Goal: Task Accomplishment & Management: Use online tool/utility

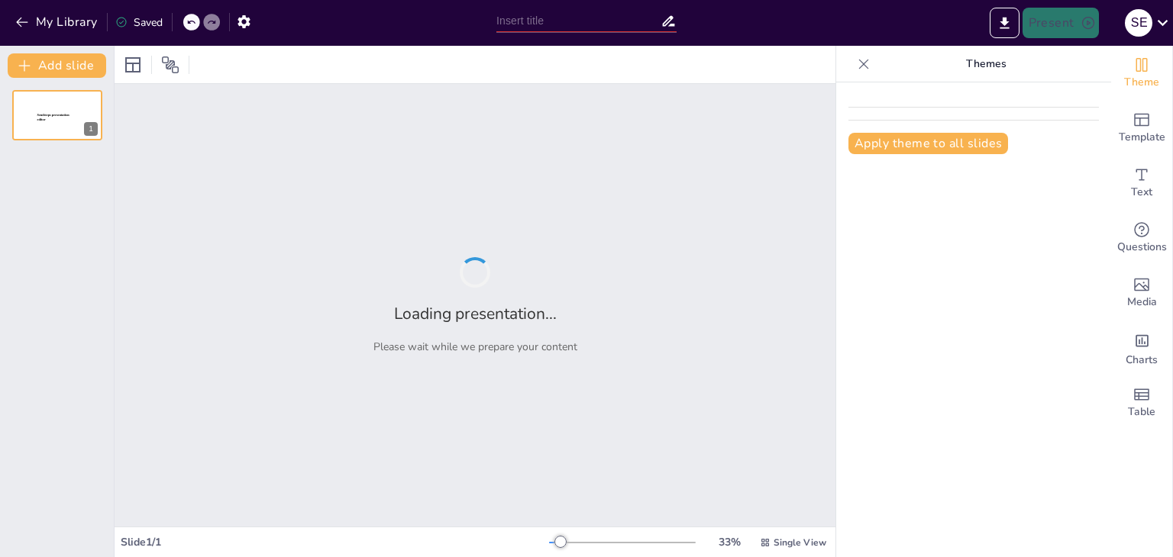
type input "Fases del Proceso Administrativo: Mecánica y Dinámica en la Organización"
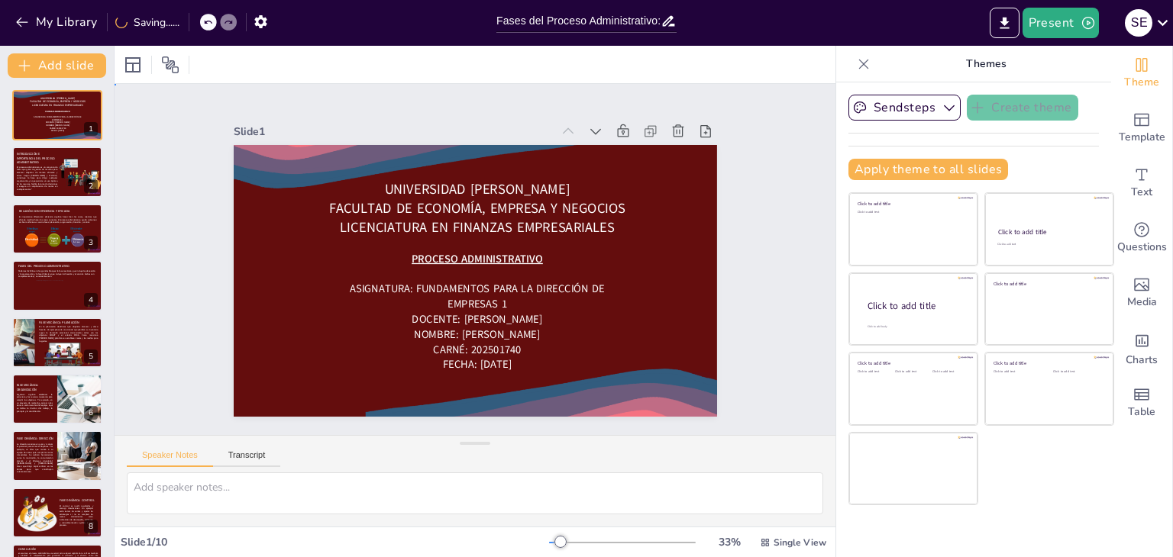
click at [139, 315] on div "Slide 1 Universidad [PERSON_NAME] Facultad de Economía, Empresa y Negocios Lice…" at bounding box center [475, 259] width 778 height 493
click at [856, 68] on icon at bounding box center [863, 63] width 15 height 15
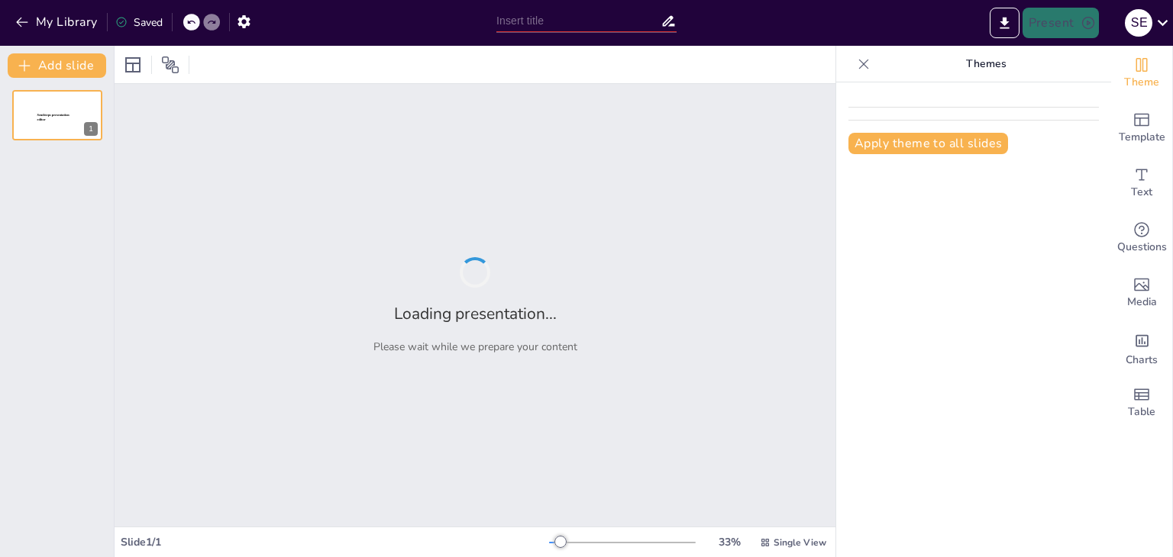
click at [859, 63] on icon at bounding box center [864, 64] width 10 height 10
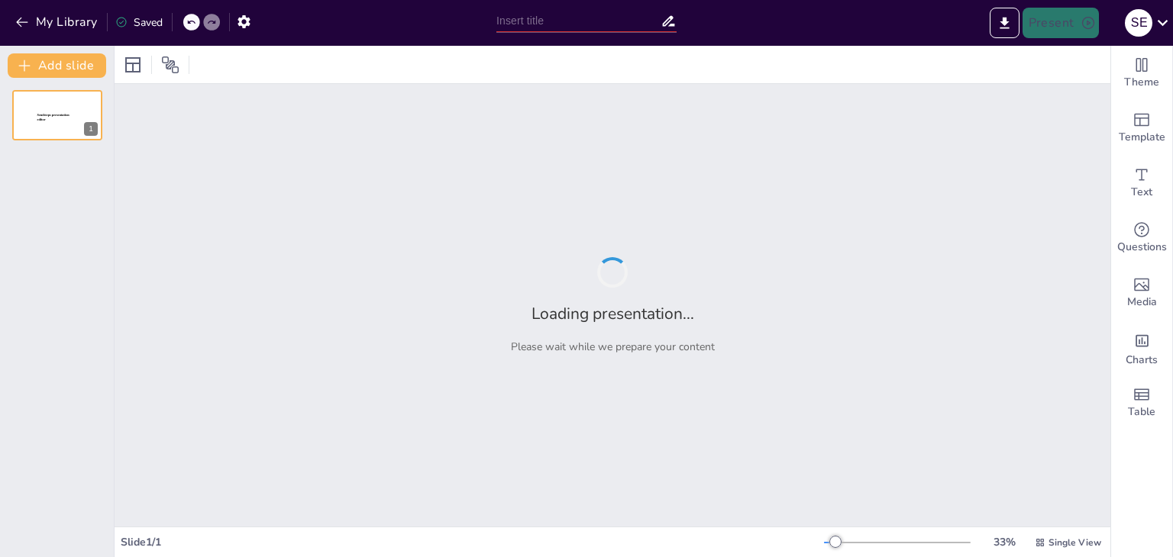
type input "Fases del Proceso Administrativo: Mecánica y Dinámica en la Organización"
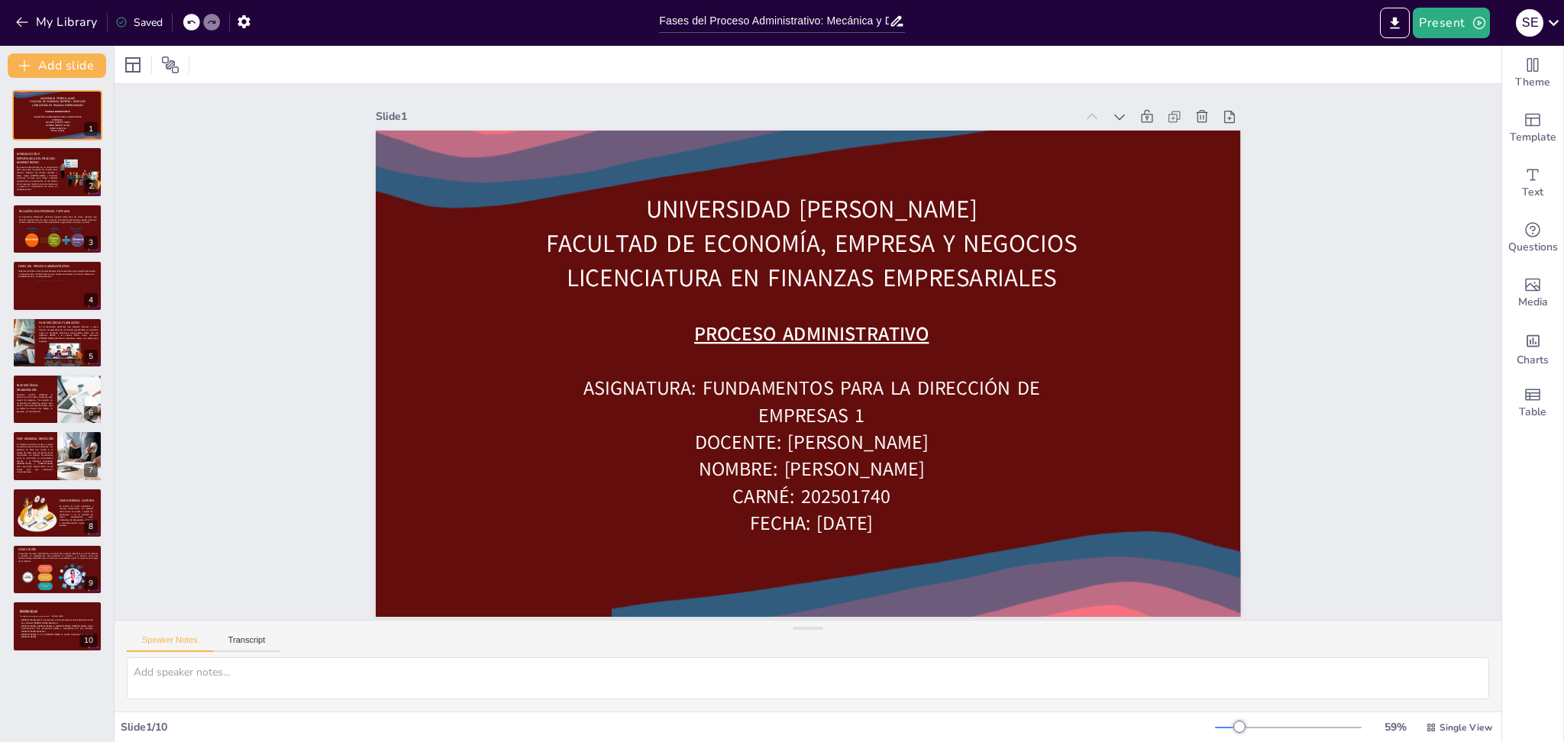
scroll to position [7, 0]
drag, startPoint x: 1117, startPoint y: 7, endPoint x: 337, endPoint y: 489, distance: 916.4
click at [341, 489] on div "Slide 1 Universidad [PERSON_NAME] Facultad de Economía, Empresa y Negocios Lice…" at bounding box center [807, 351] width 933 height 1087
click at [1172, 452] on div "Slide 1 Universidad [PERSON_NAME] Facultad de Economía, Empresa y Negocios Lice…" at bounding box center [808, 351] width 1484 height 1055
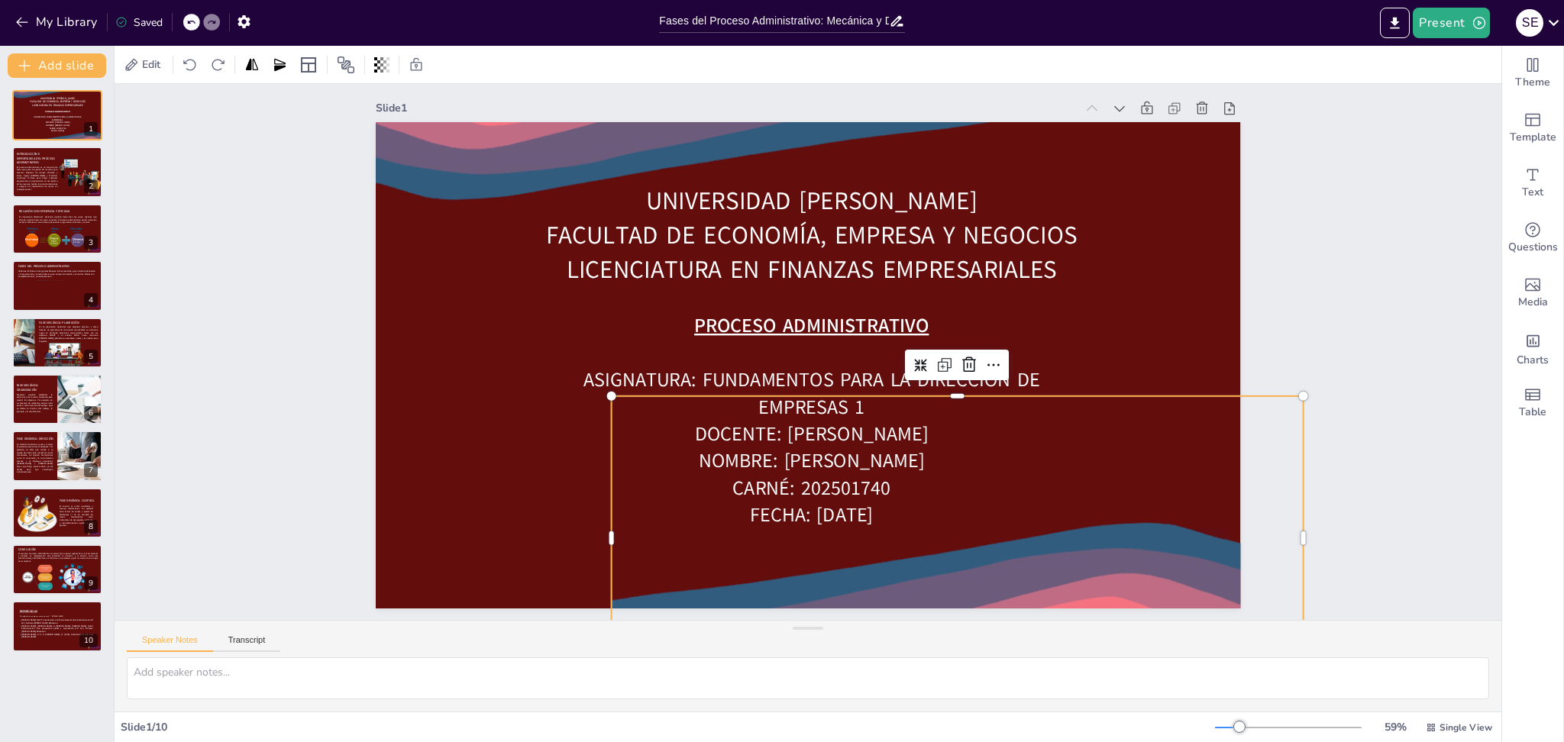
scroll to position [28, 0]
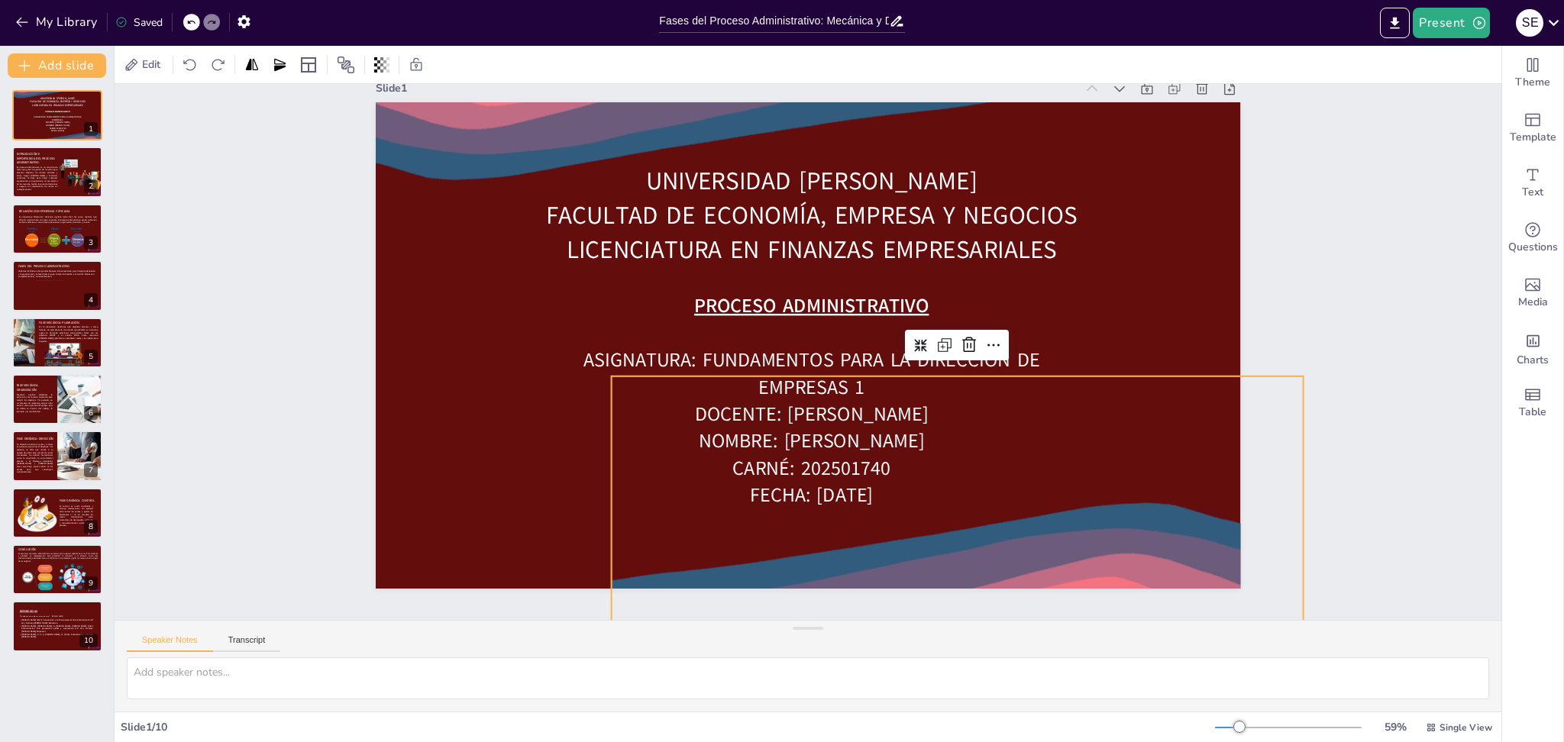
click at [1105, 345] on div "Slide 1 Universidad [PERSON_NAME] Facultad de Economía, Empresa y Negocios Lice…" at bounding box center [836, 352] width 537 height 1387
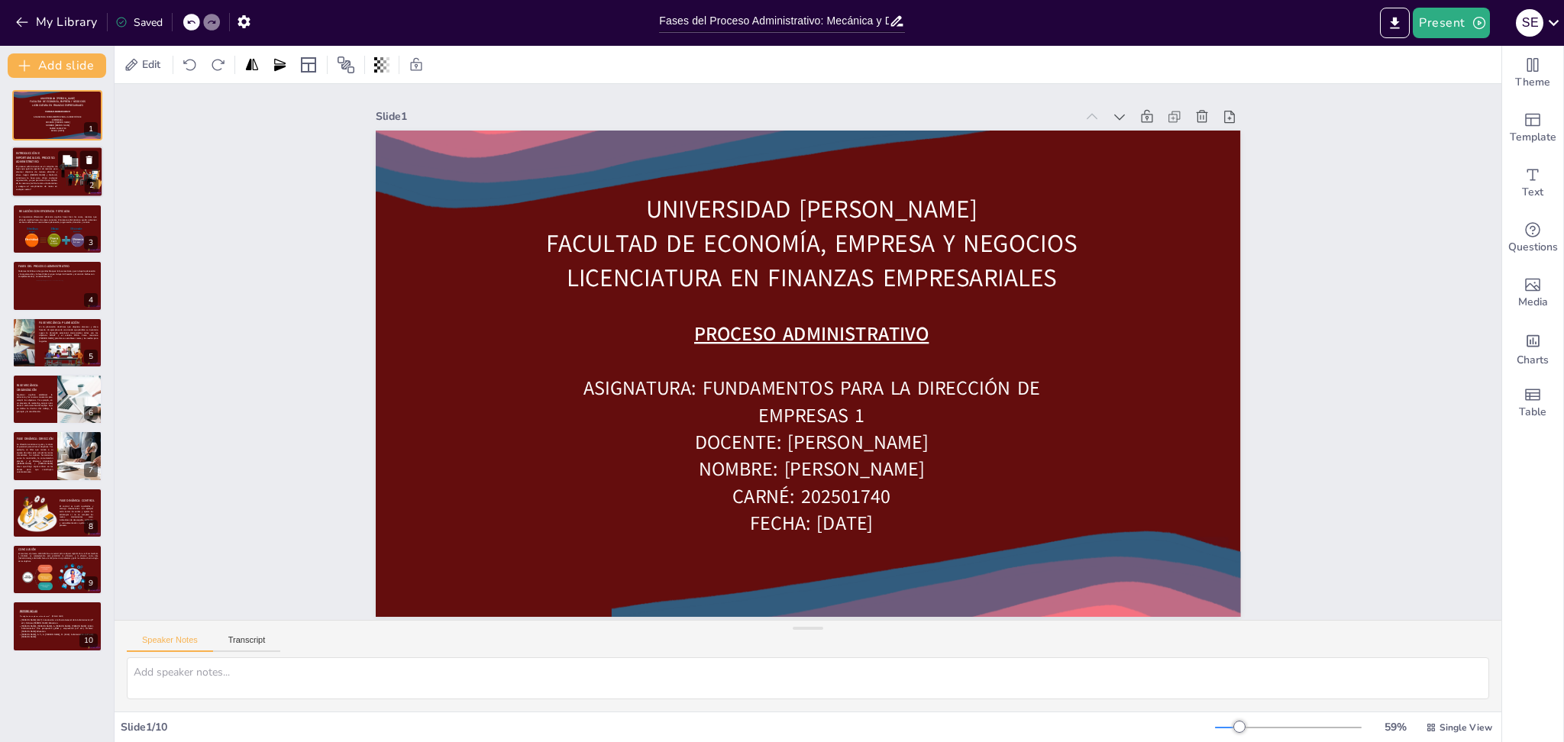
click at [32, 169] on p "El proceso administrativo es un conjunto de fases que guían la gestión de recur…" at bounding box center [36, 178] width 41 height 26
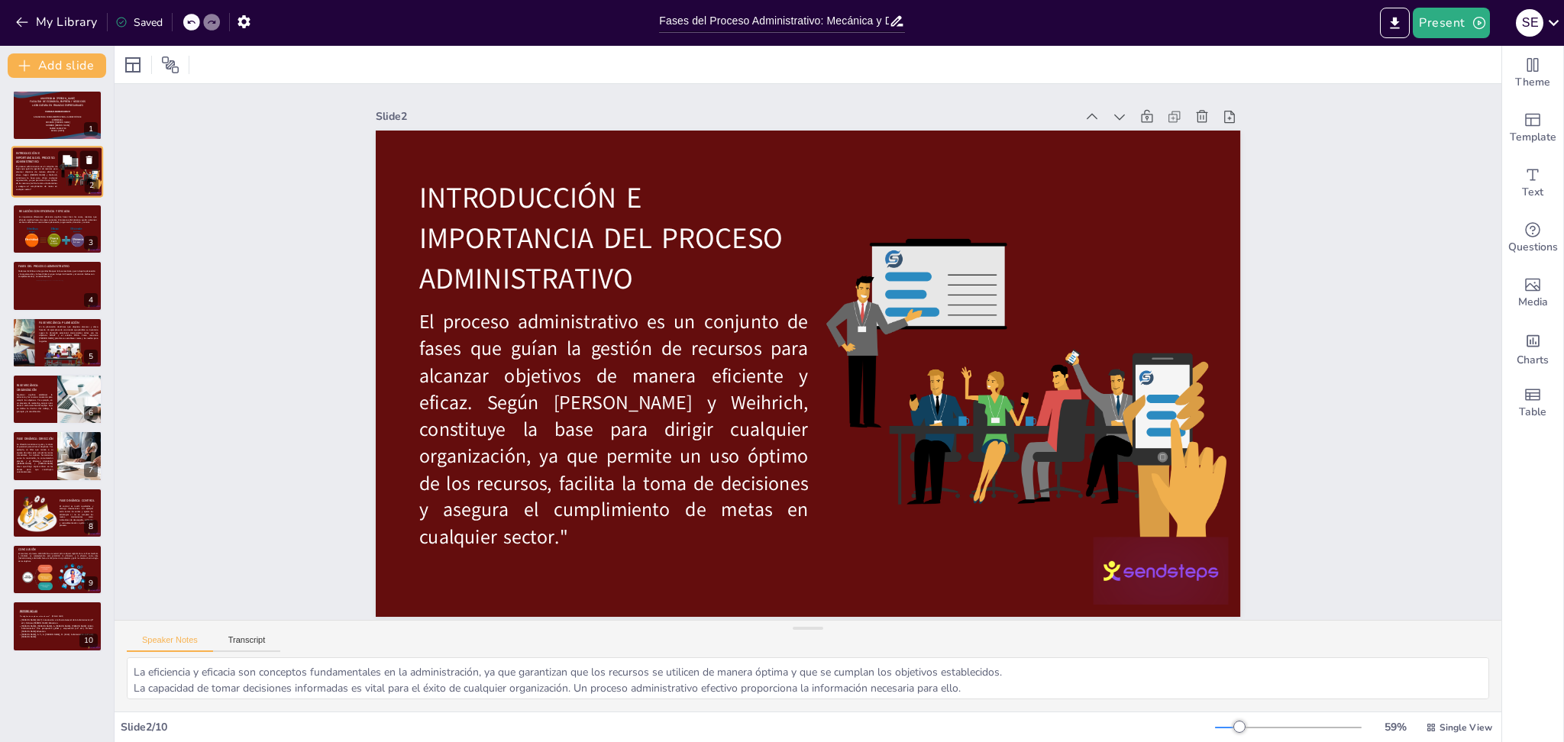
scroll to position [0, 0]
click at [34, 227] on div at bounding box center [57, 236] width 68 height 23
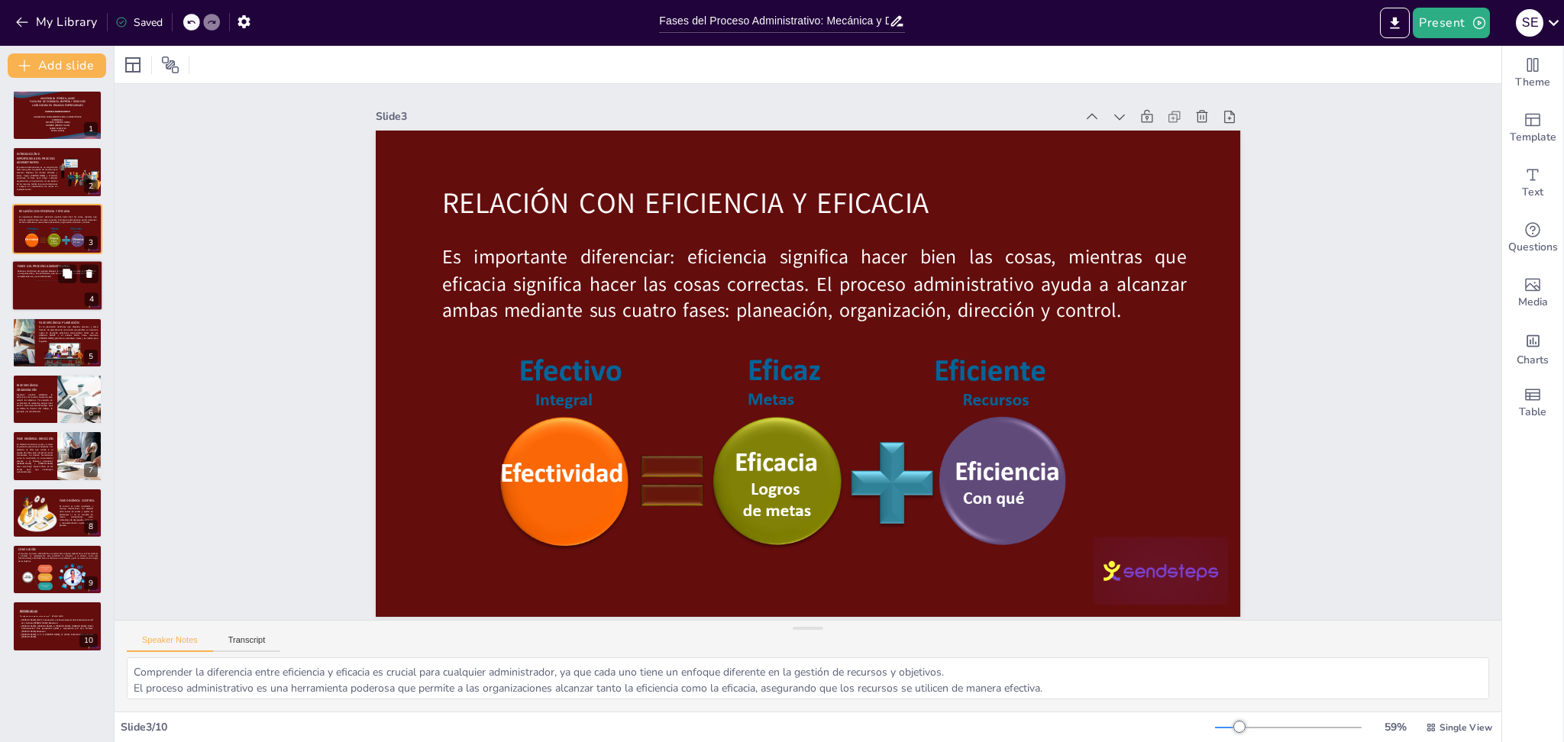
click at [29, 286] on div at bounding box center [57, 286] width 92 height 52
type textarea "La división del proceso administrativo en fases mecánicas y dinámicas permite a…"
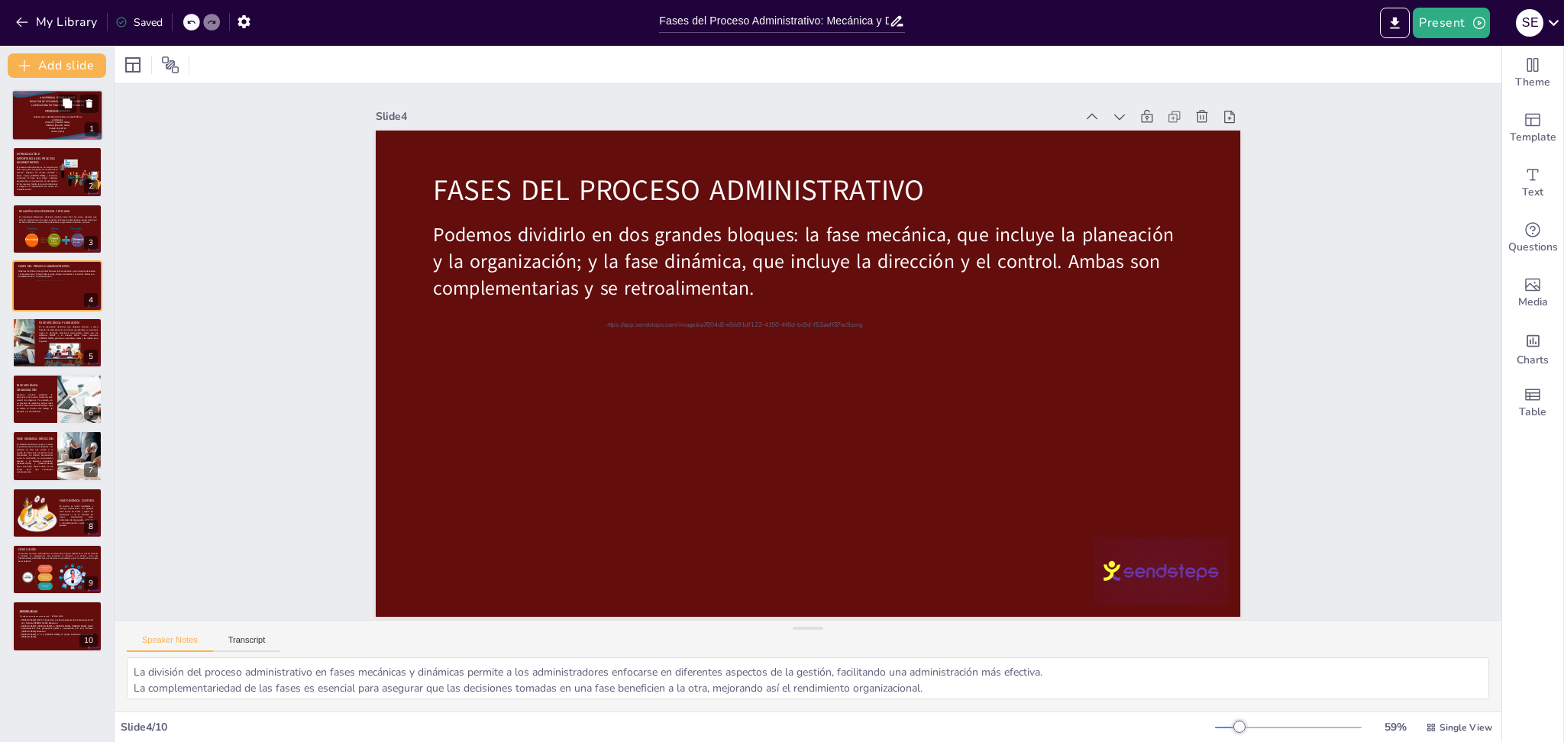
click at [42, 108] on div at bounding box center [39, 96] width 73 height 31
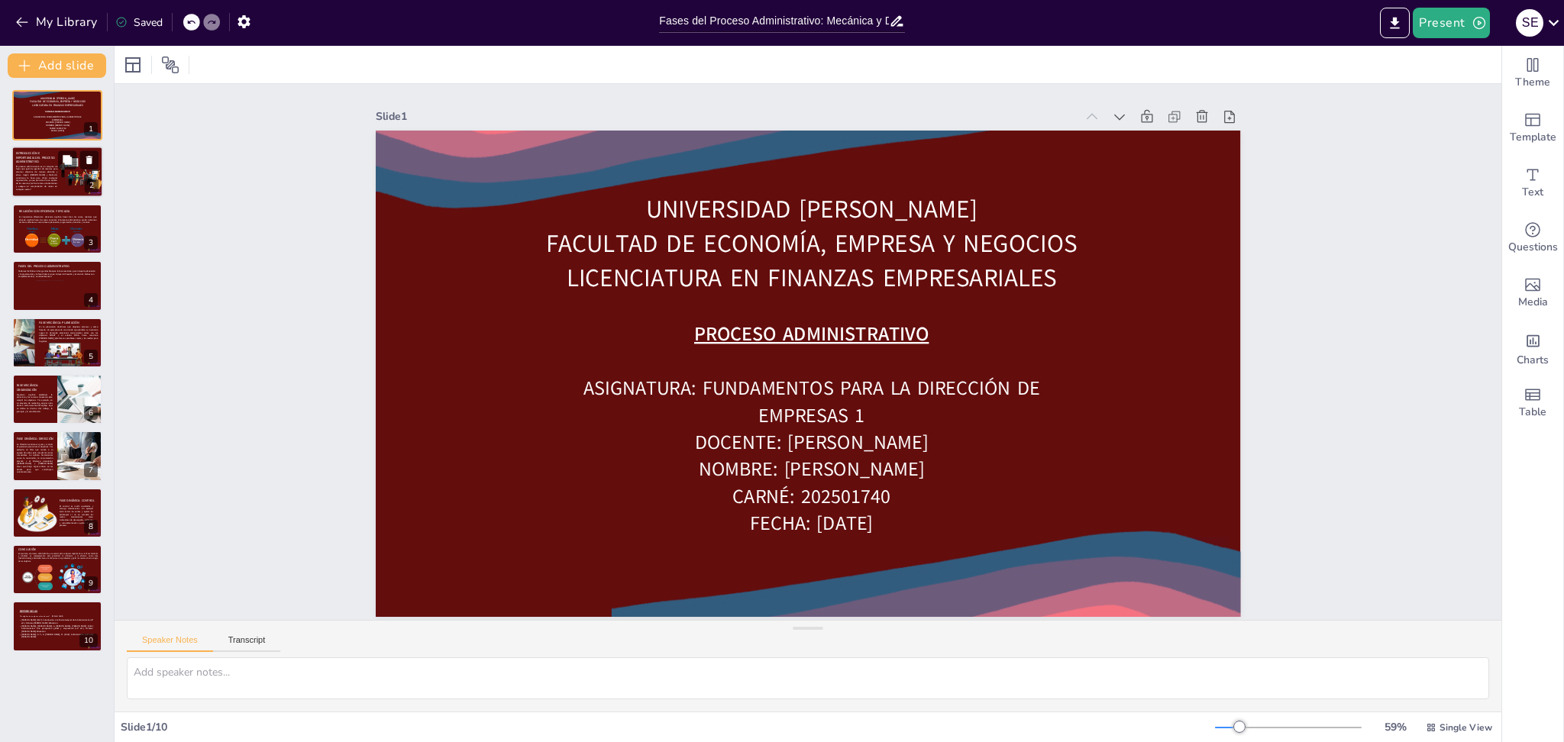
click at [37, 185] on p "El proceso administrativo es un conjunto de fases que guían la gestión de recur…" at bounding box center [36, 178] width 41 height 26
type textarea "La eficiencia y eficacia son conceptos fundamentales en la administración, ya q…"
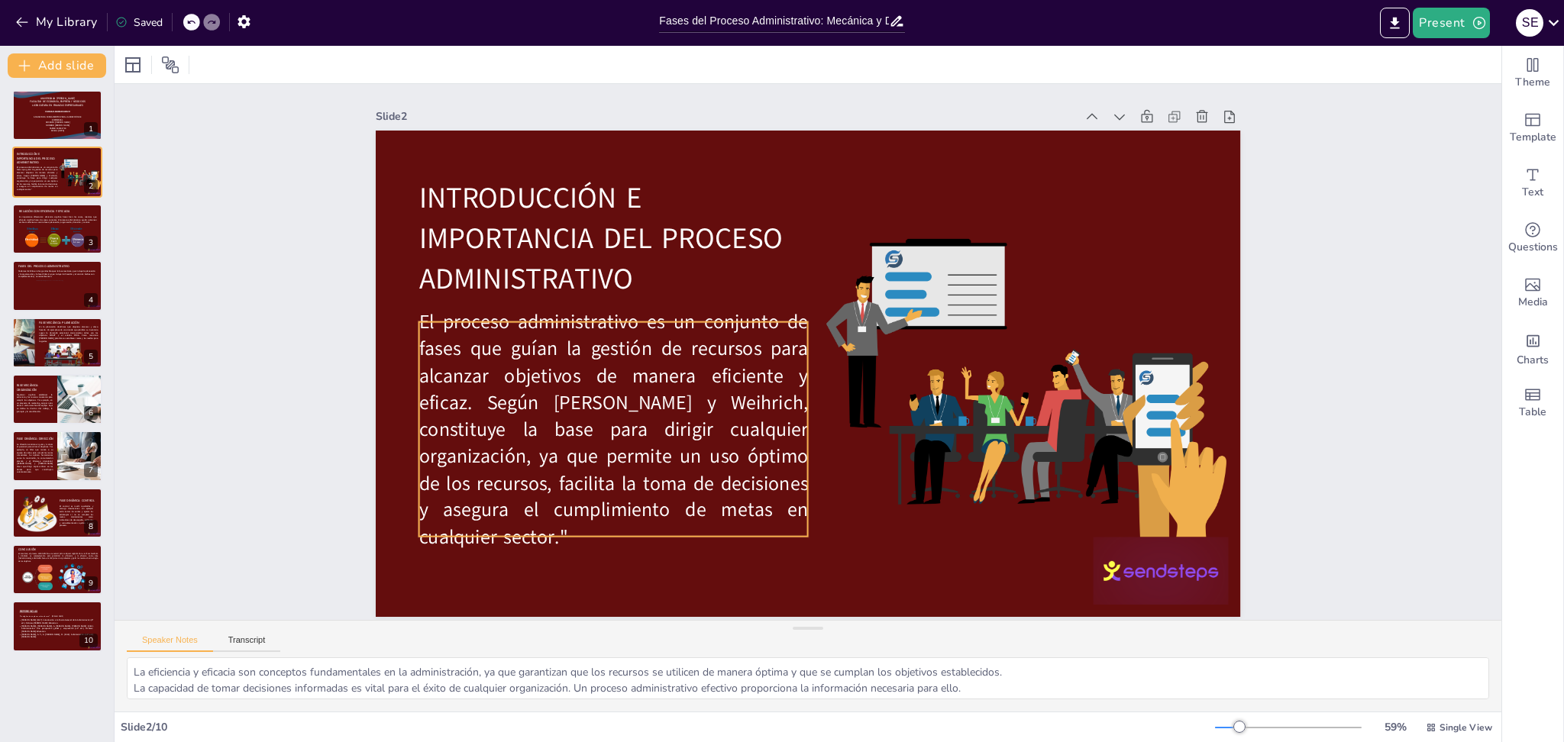
click at [785, 517] on p "El proceso administrativo es un conjunto de fases que guían la gestión de recur…" at bounding box center [864, 553] width 281 height 412
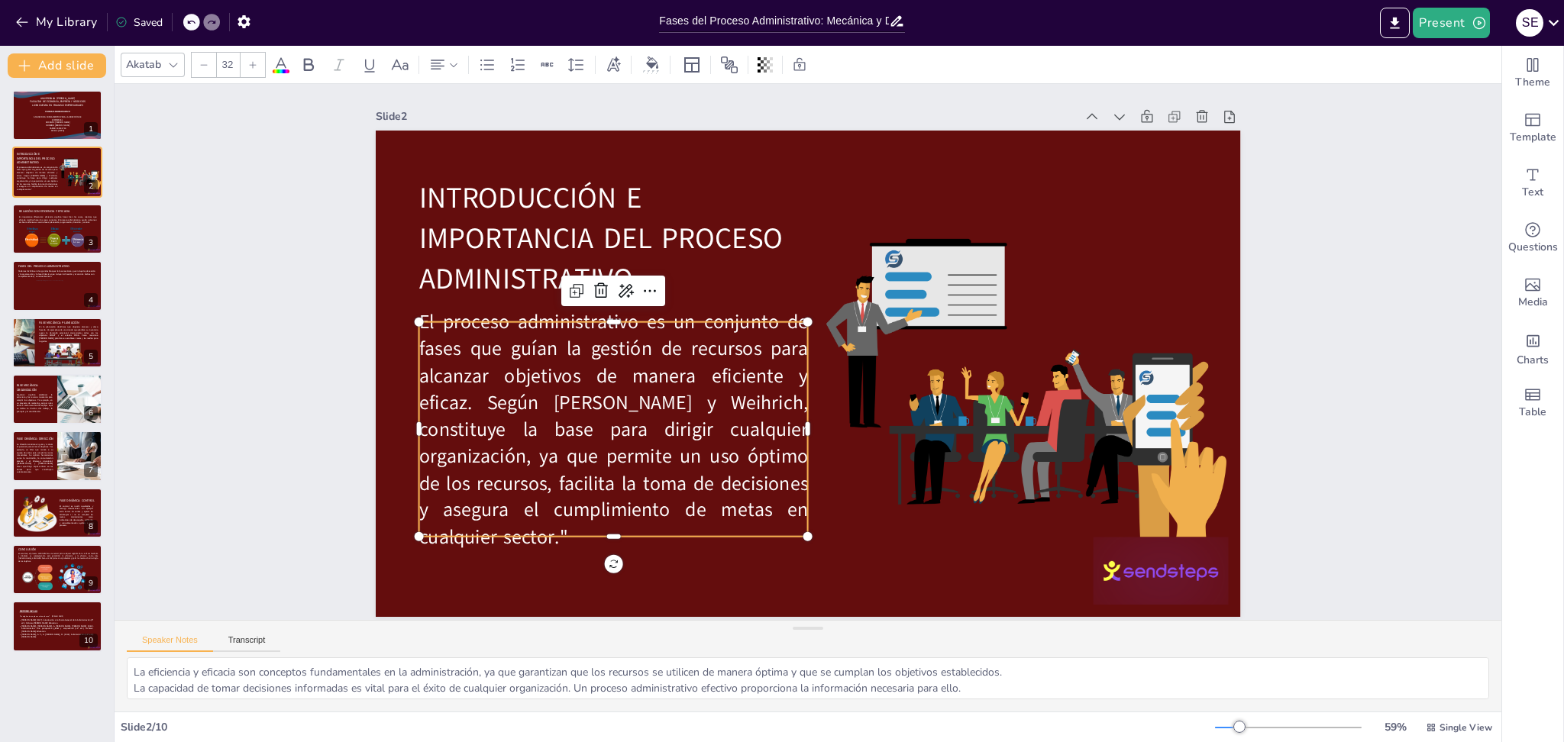
click at [785, 378] on p "El proceso administrativo es un conjunto de fases que guían la gestión de recur…" at bounding box center [859, 149] width 425 height 457
click at [54, 174] on div at bounding box center [36, 177] width 41 height 23
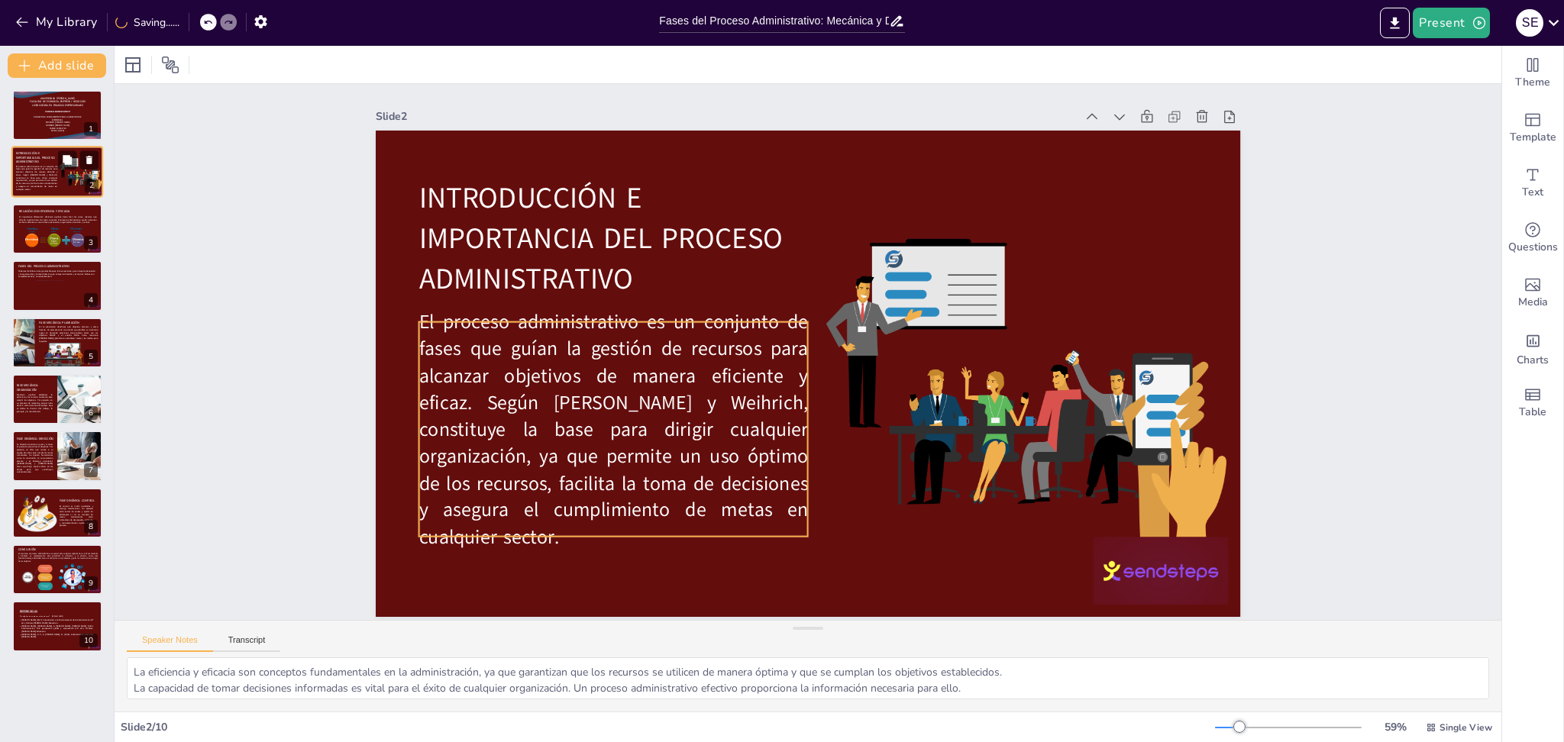
scroll to position [8, 0]
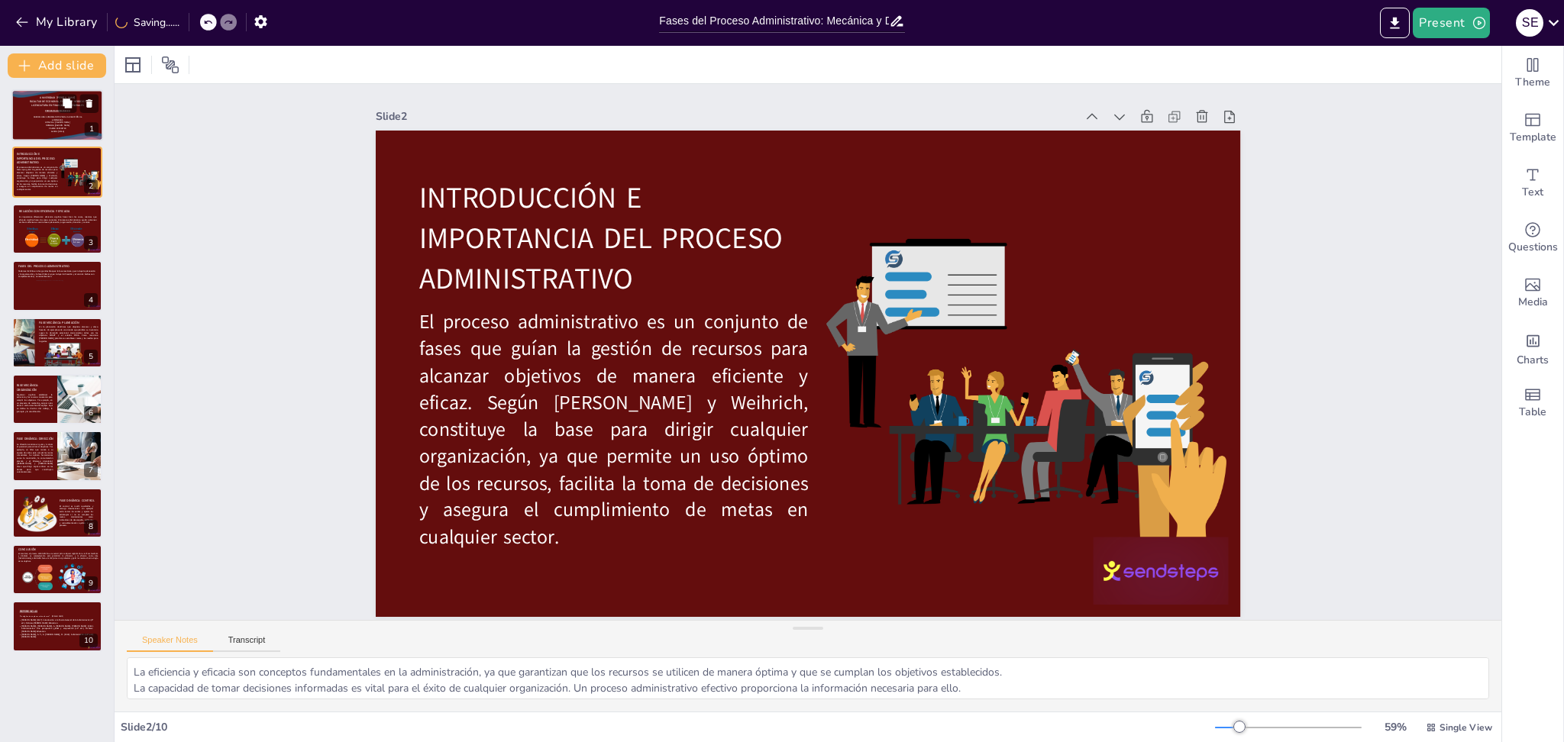
click at [28, 115] on div at bounding box center [57, 115] width 92 height 52
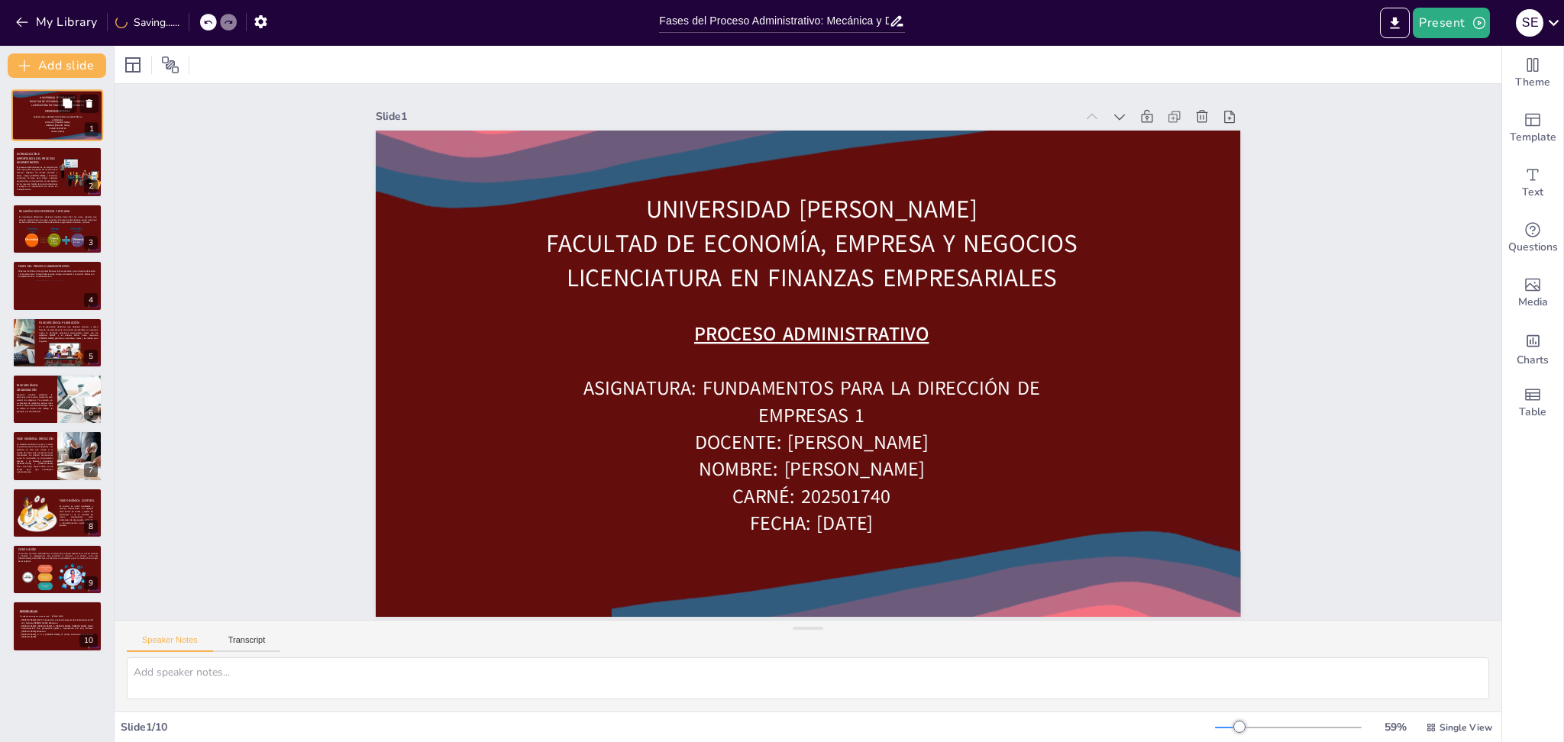
scroll to position [0, 0]
click at [37, 181] on p "El proceso administrativo es un conjunto de fases que guían la gestión de recur…" at bounding box center [36, 178] width 41 height 26
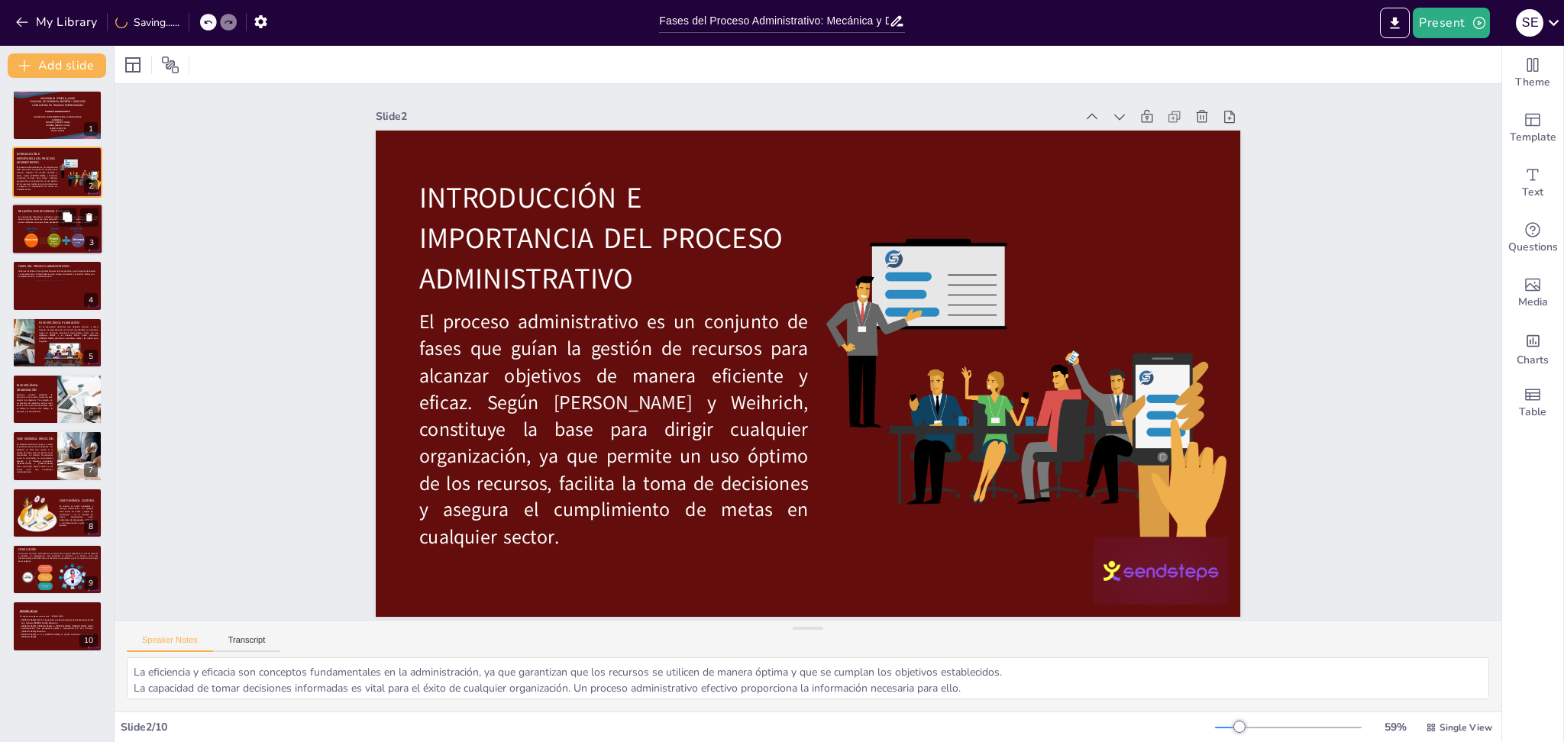
click at [37, 235] on div at bounding box center [57, 236] width 68 height 23
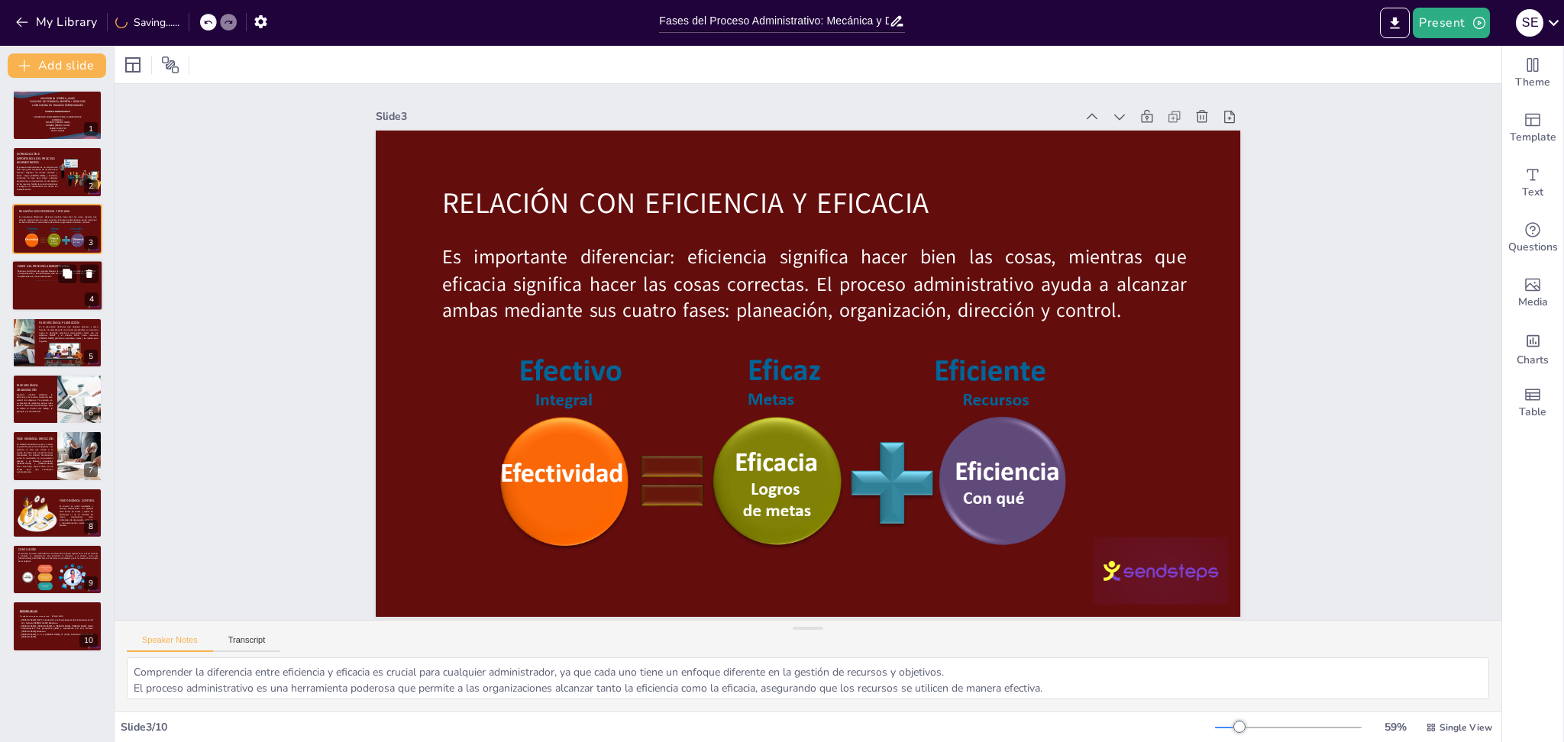
click at [35, 285] on div at bounding box center [55, 294] width 41 height 28
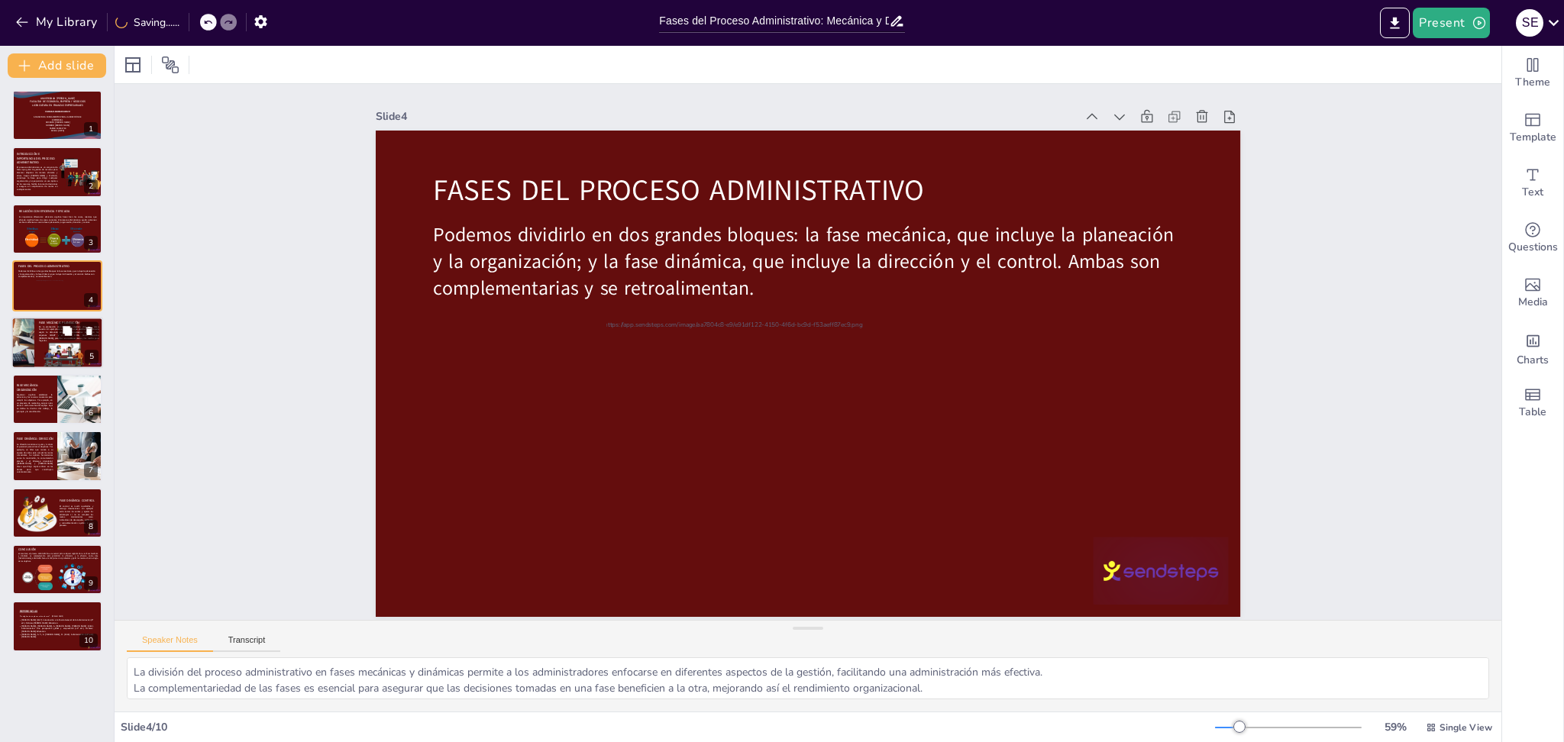
click at [33, 353] on div at bounding box center [23, 343] width 78 height 52
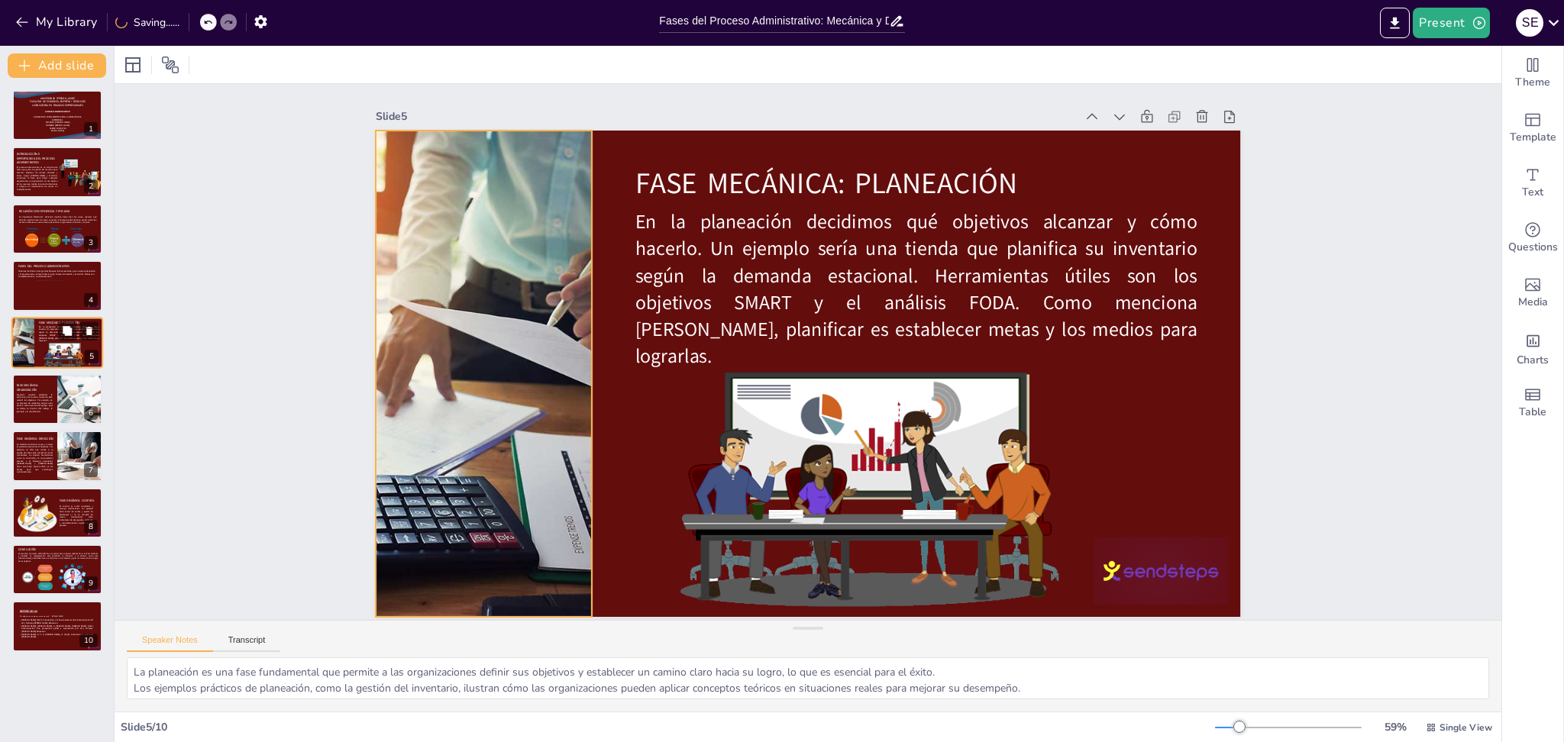
click at [27, 357] on div at bounding box center [23, 343] width 78 height 52
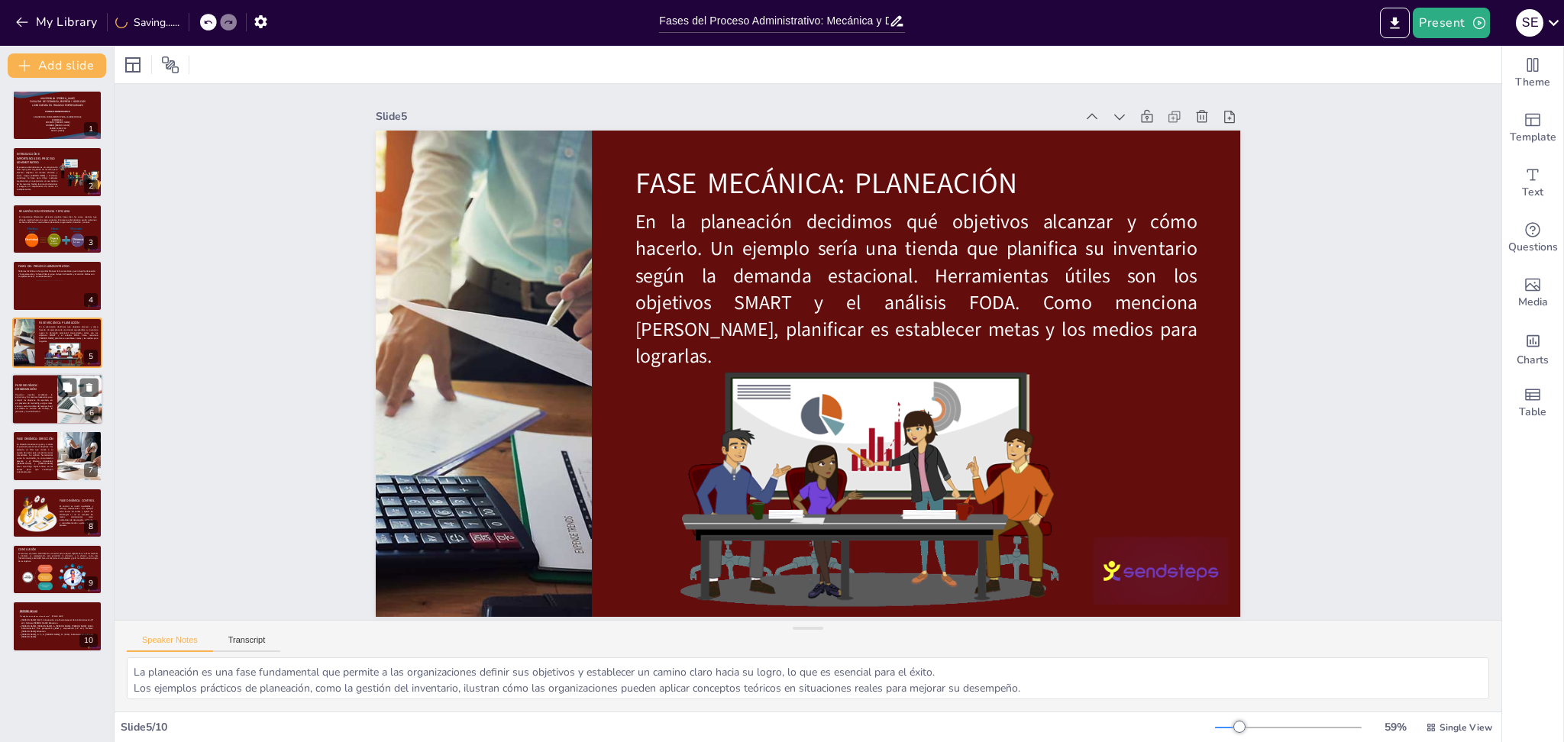
click at [26, 388] on span "Fase Mecánica: Organización" at bounding box center [26, 387] width 22 height 8
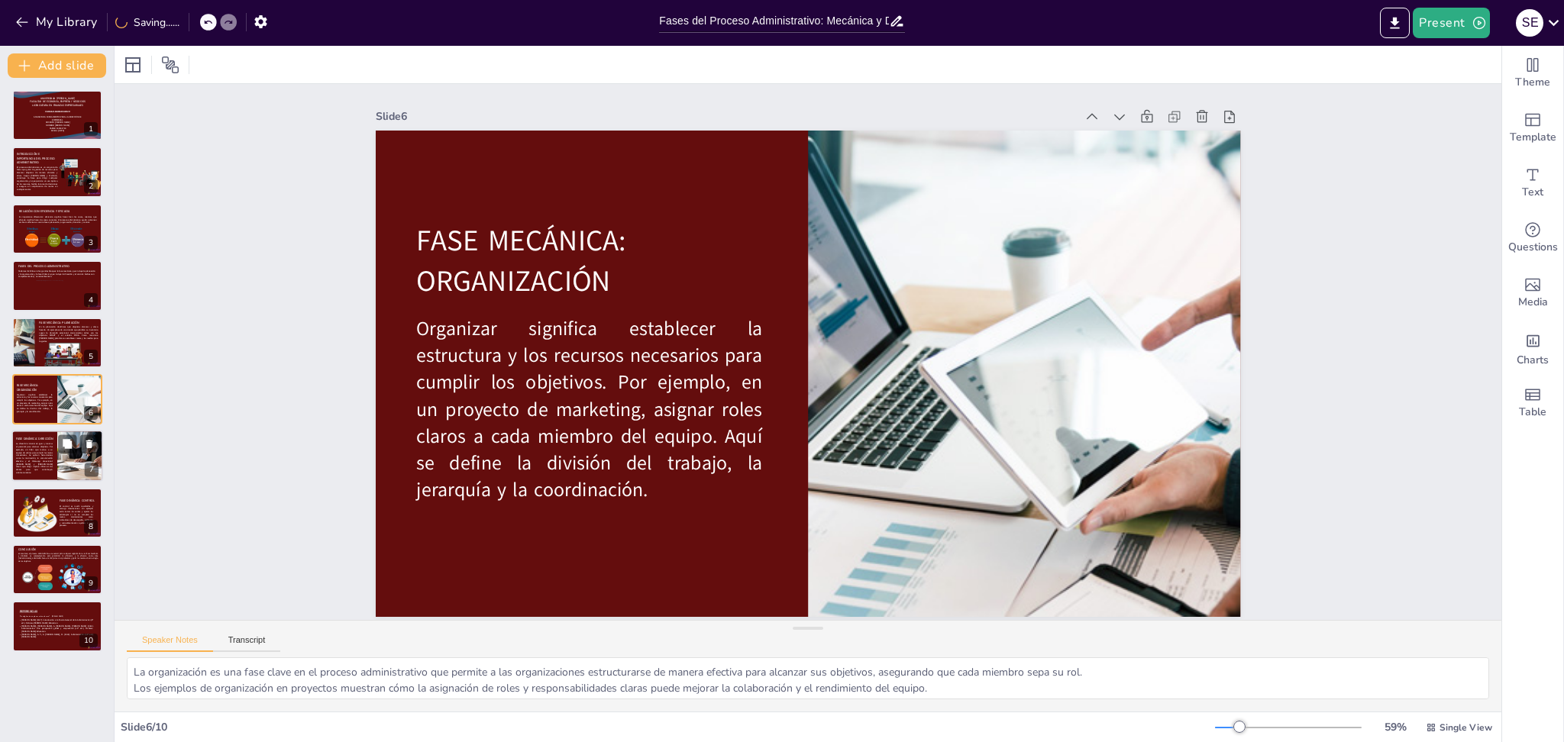
click at [24, 449] on span "La dirección consiste en guiar y motivar al personal para alcanzar objetivos. P…" at bounding box center [34, 458] width 37 height 31
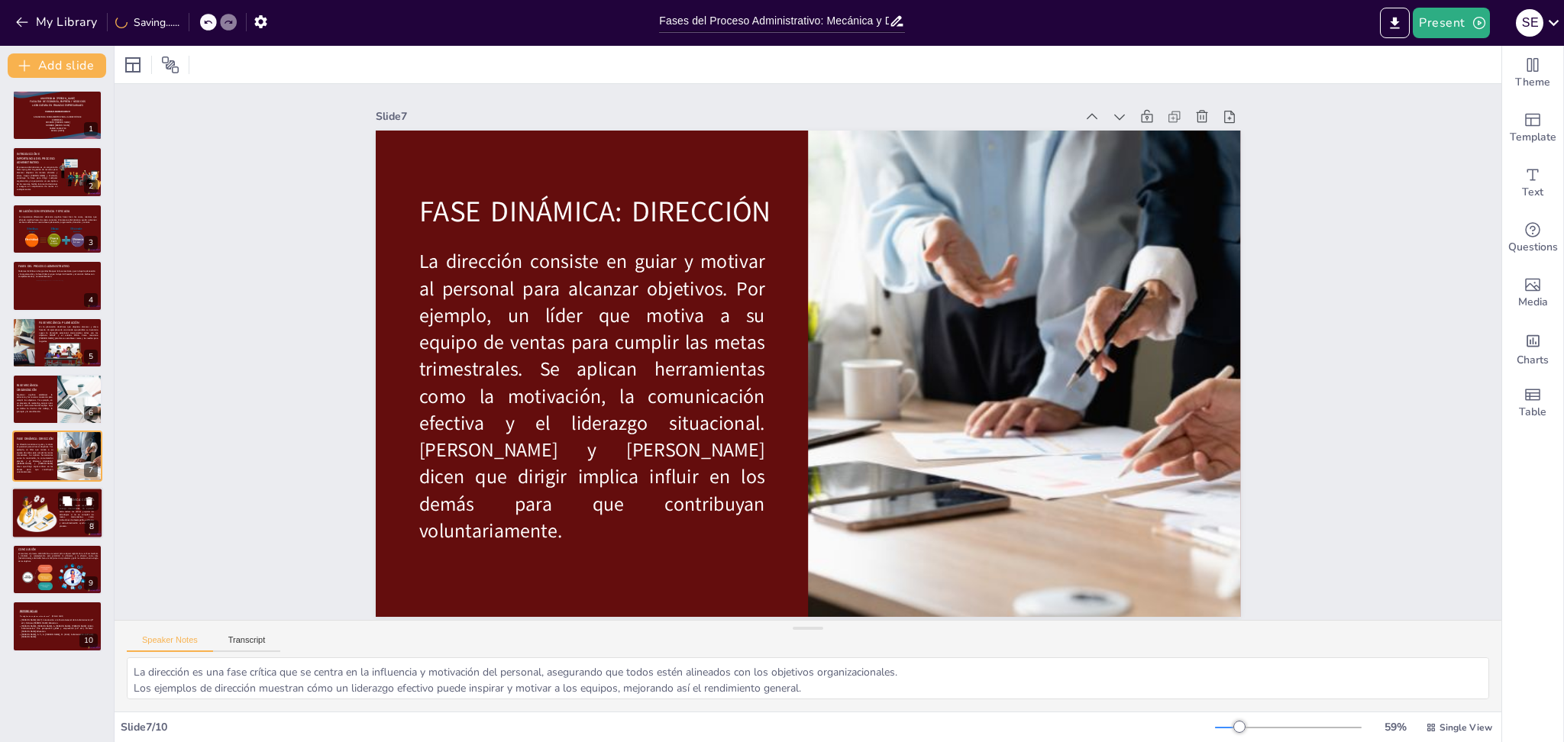
click at [27, 502] on div at bounding box center [36, 512] width 41 height 41
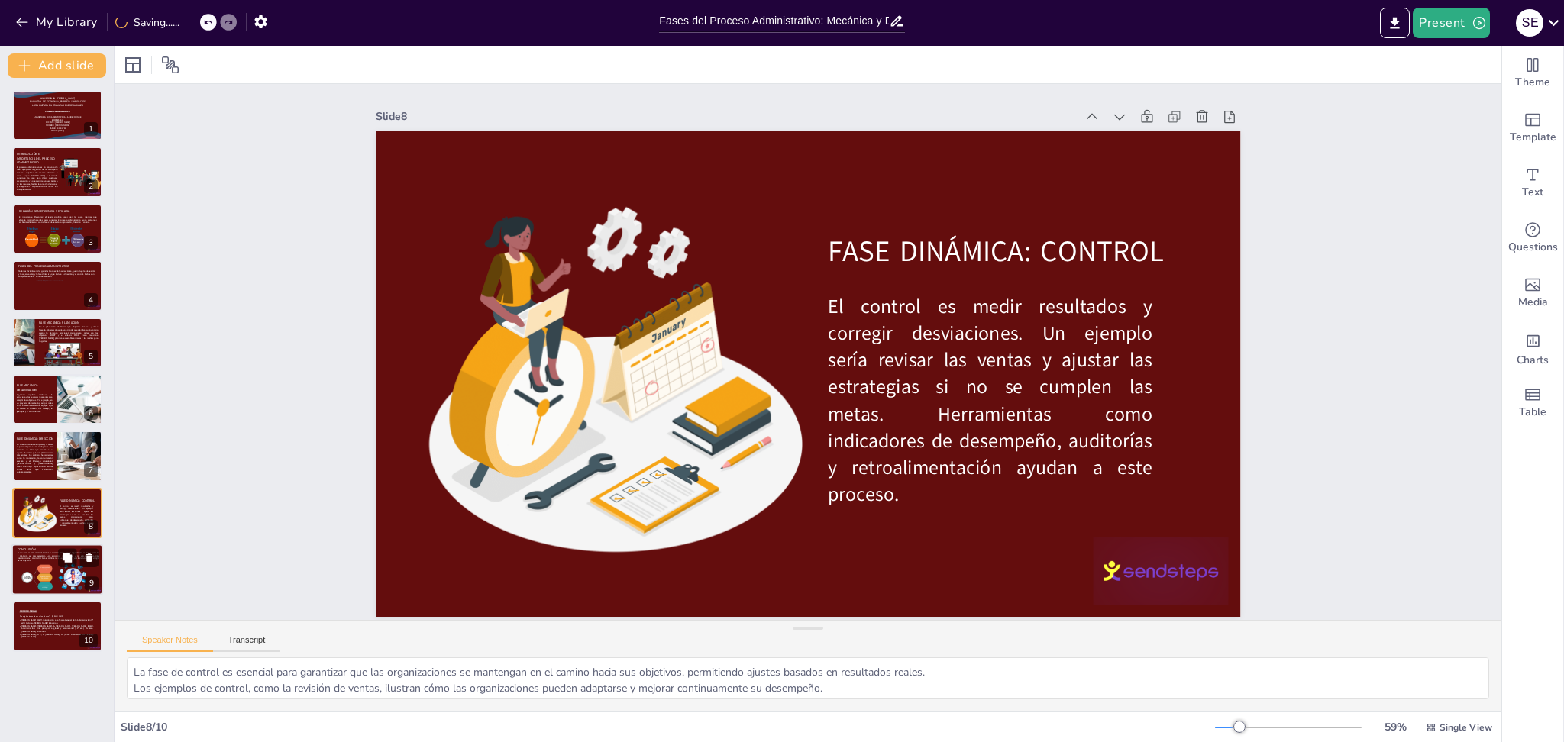
click at [29, 557] on div at bounding box center [36, 577] width 35 height 28
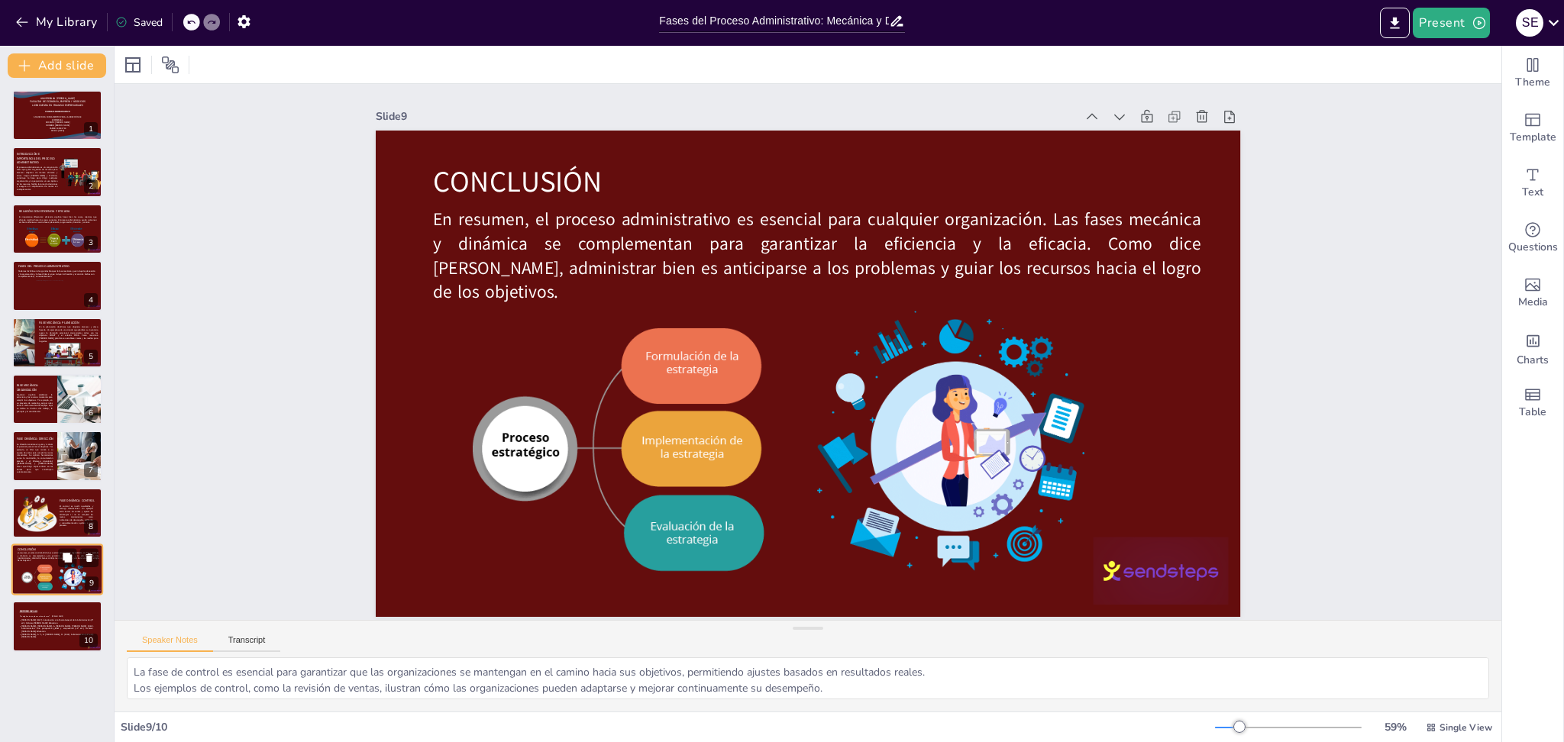
type textarea "La importancia del proceso administrativo radica en su capacidad para guiar a l…"
click at [19, 557] on div "[PERSON_NAME] (2017). Introducción a la Teoría General de la Administración (8ª…" at bounding box center [56, 628] width 76 height 20
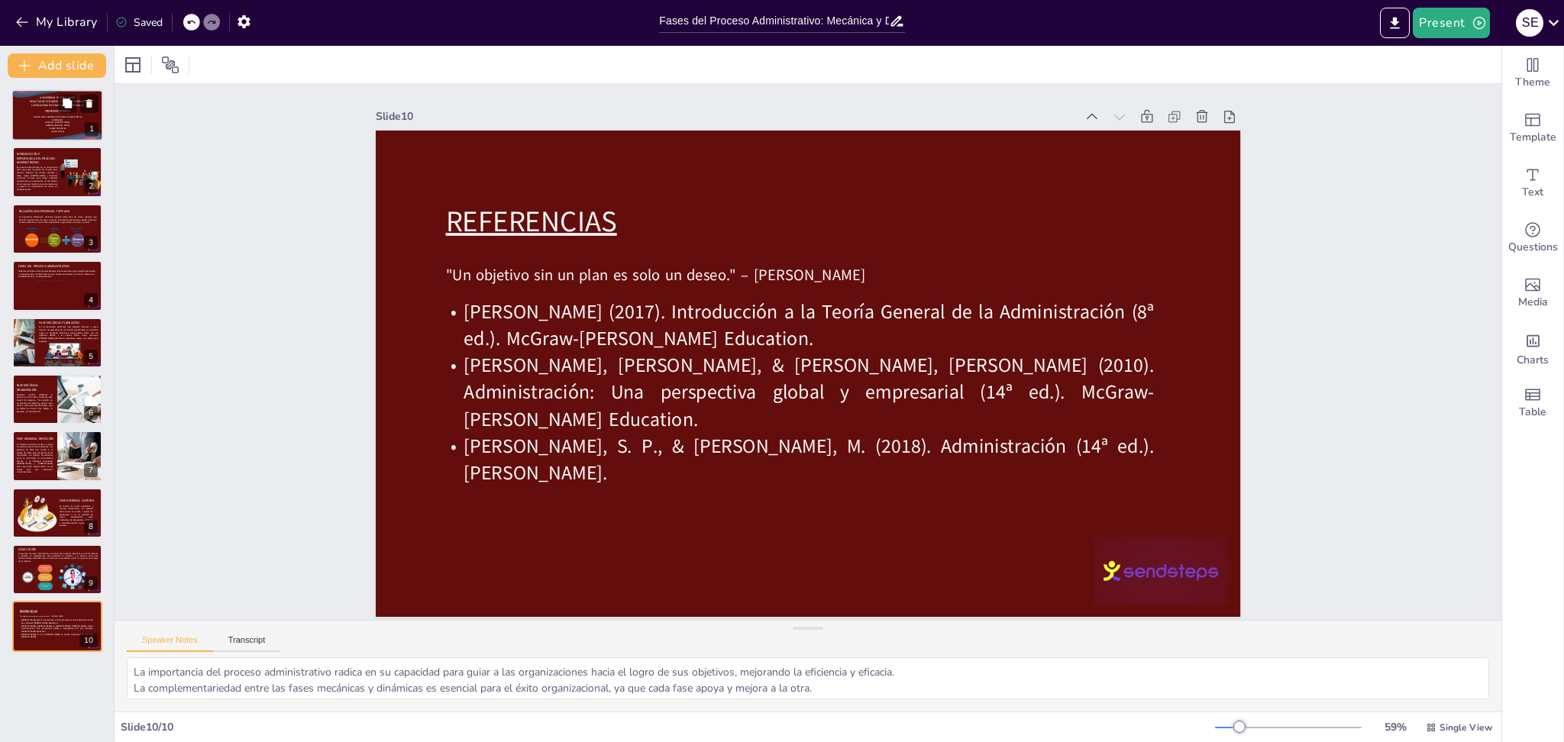
click at [20, 107] on div at bounding box center [39, 96] width 73 height 31
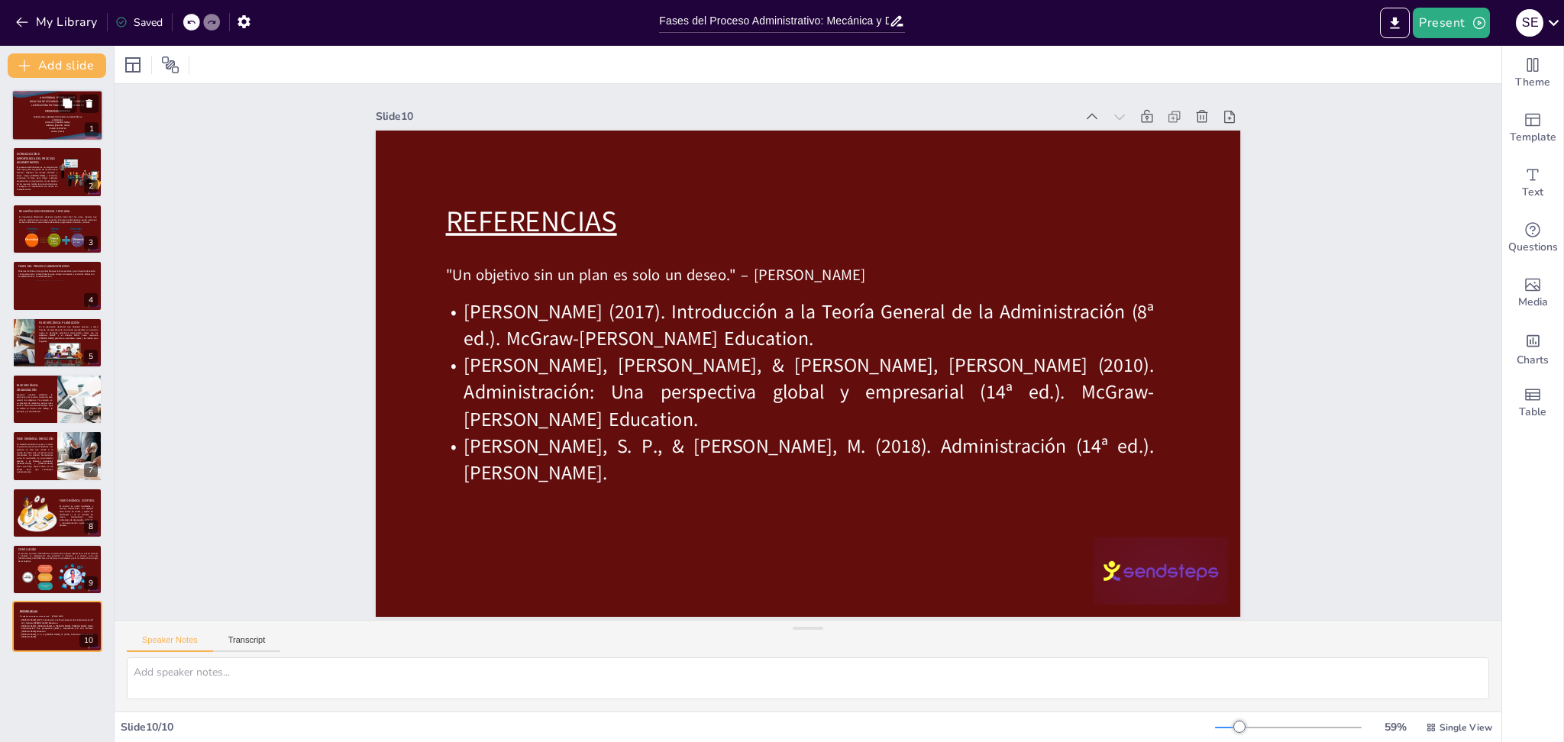
scroll to position [0, 0]
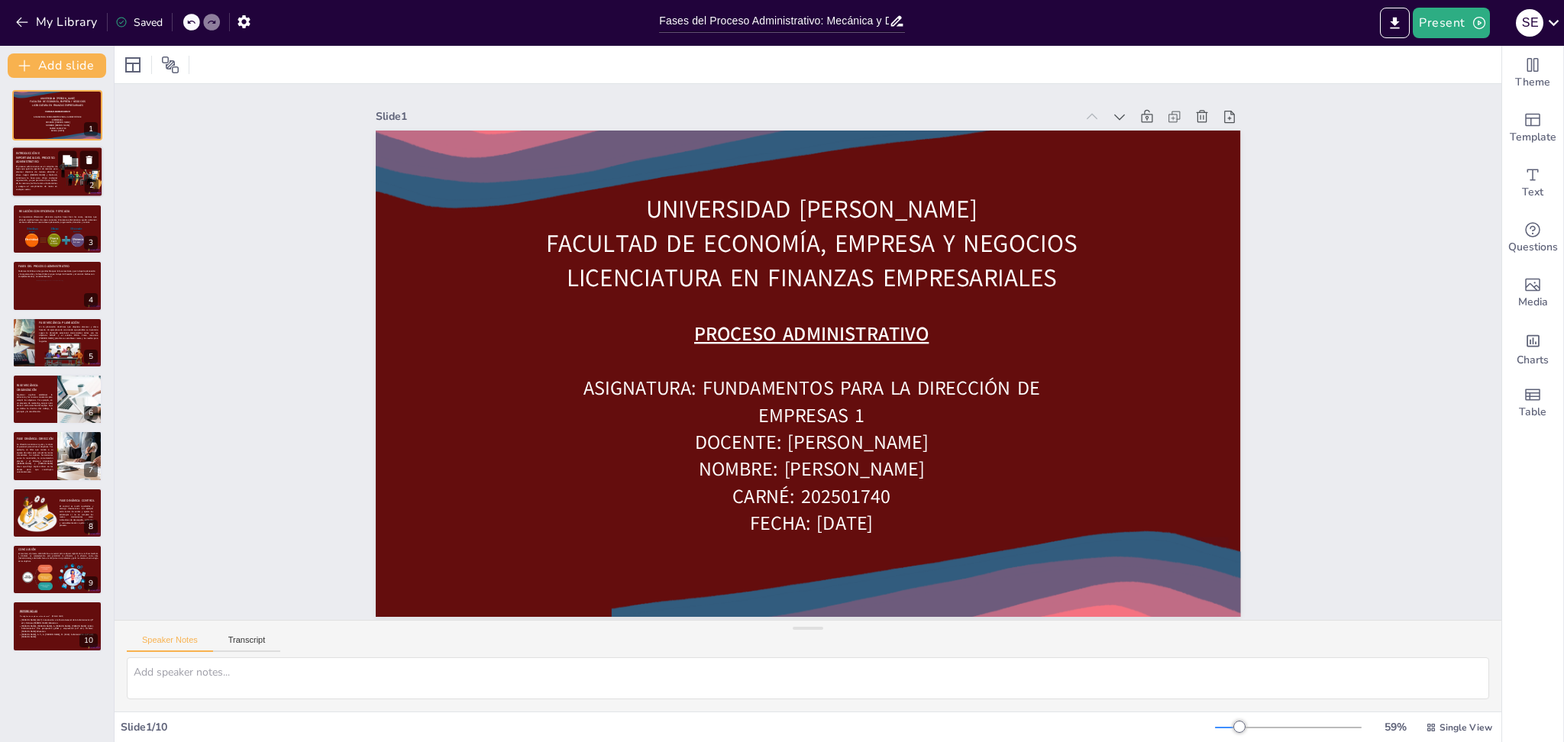
click at [35, 176] on p "El proceso administrativo es un conjunto de fases que guían la gestión de recur…" at bounding box center [36, 178] width 41 height 26
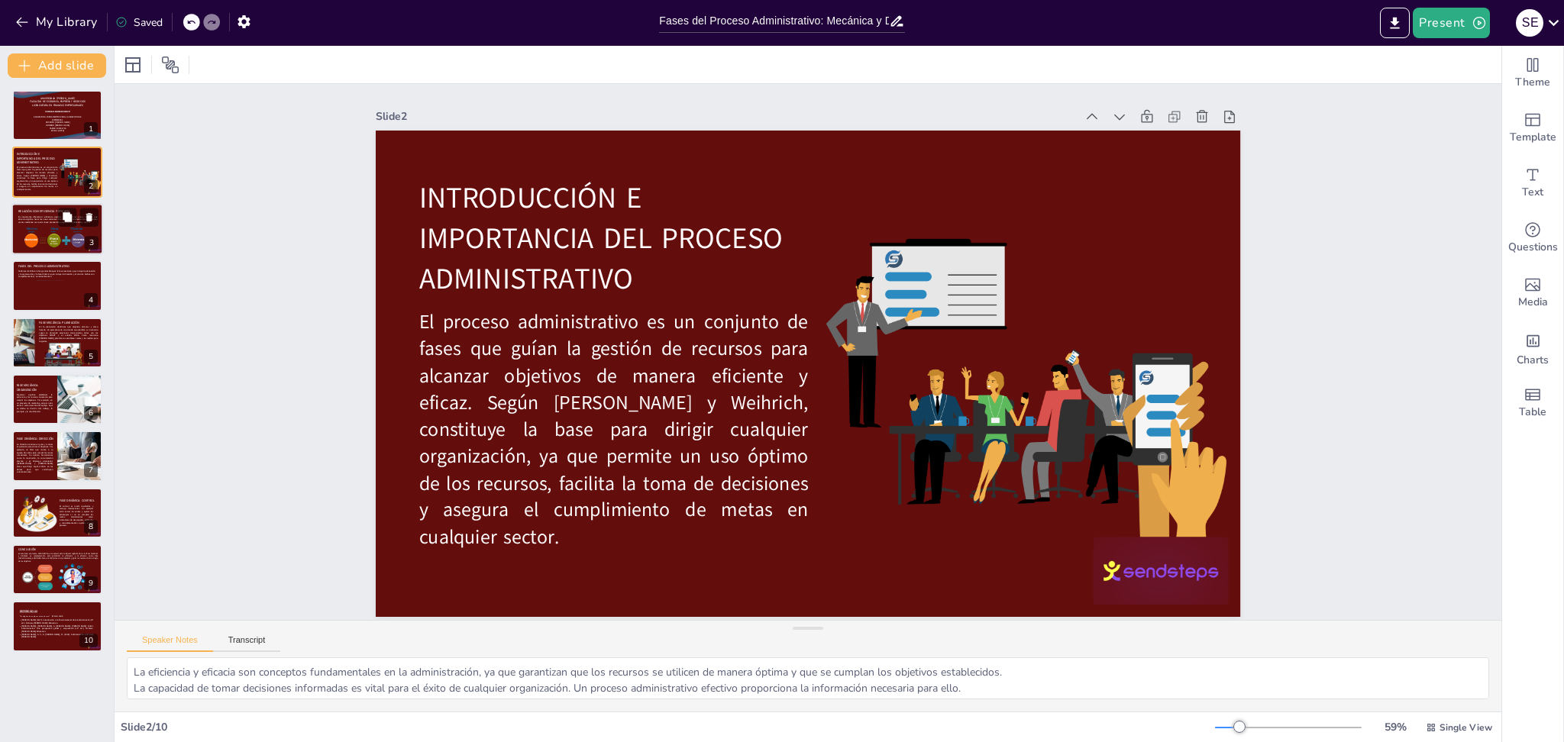
click at [34, 224] on div at bounding box center [57, 229] width 92 height 52
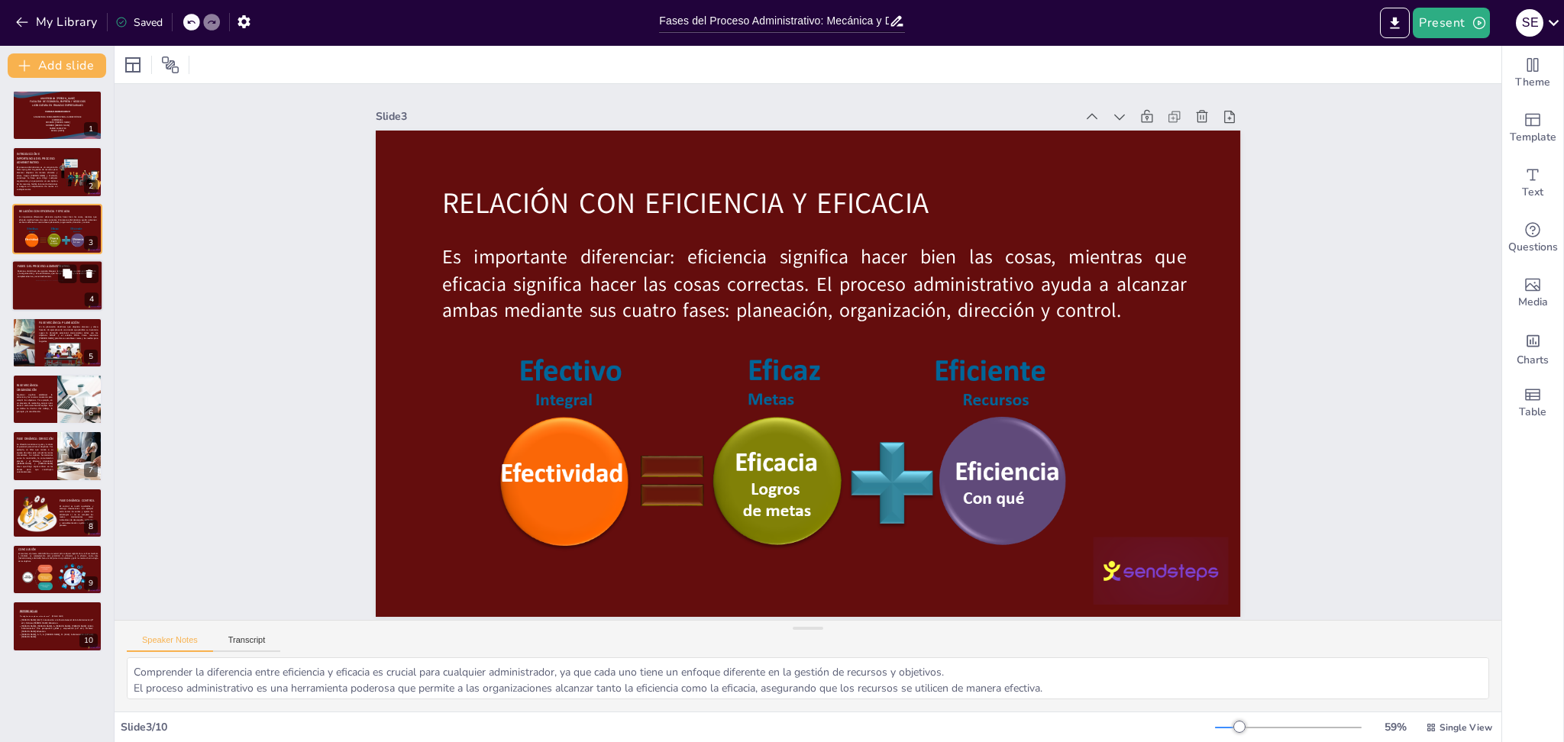
click at [40, 286] on div at bounding box center [55, 294] width 41 height 28
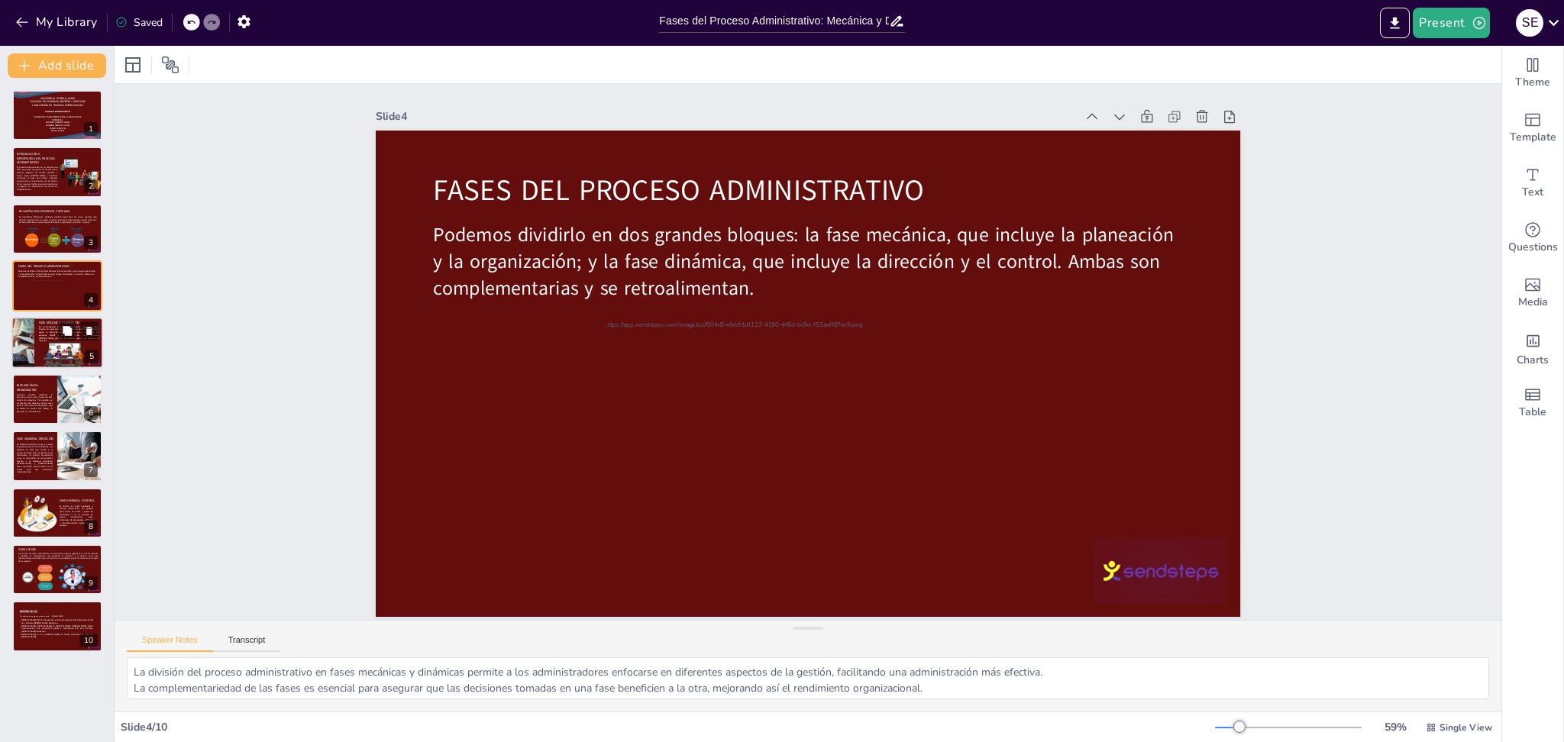
click at [39, 329] on span "En la planeación decidimos qué objetivos alcanzar y cómo hacerlo. Un ejemplo se…" at bounding box center [69, 333] width 60 height 17
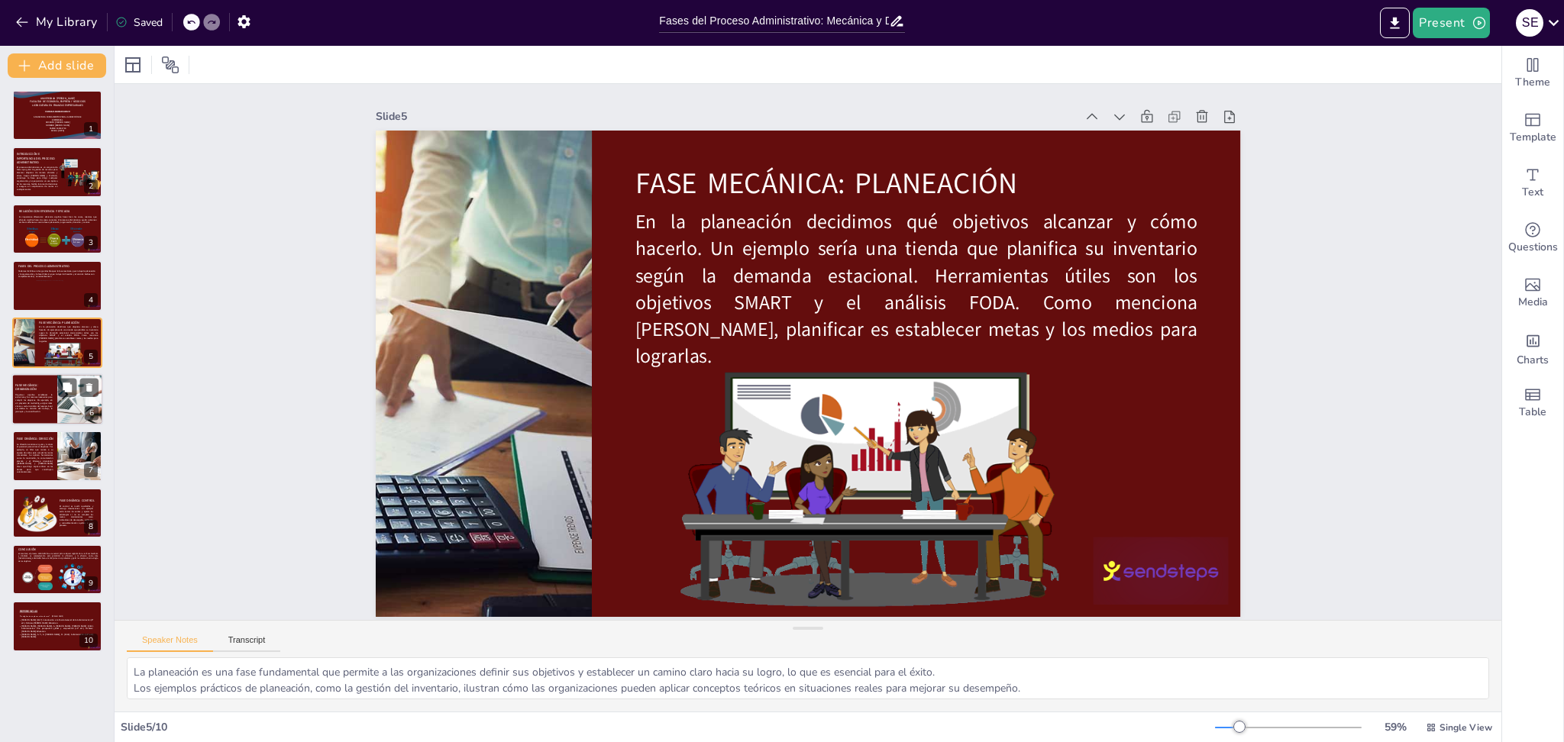
click at [34, 402] on span "Organizar significa establecer la estructura y los recursos necesarios para cum…" at bounding box center [33, 403] width 37 height 20
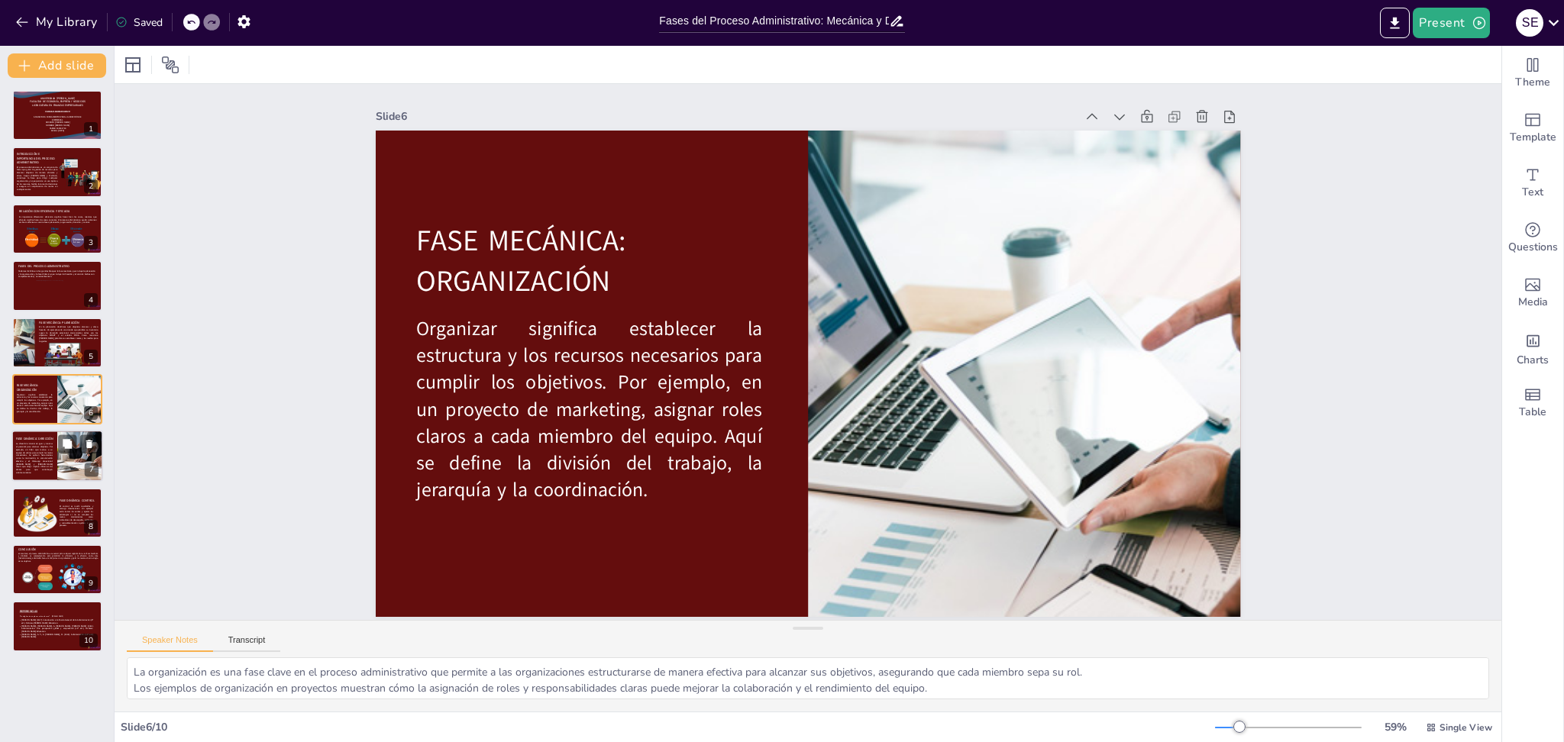
click at [35, 451] on span "La dirección consiste en guiar y motivar al personal para alcanzar objetivos. P…" at bounding box center [34, 458] width 37 height 31
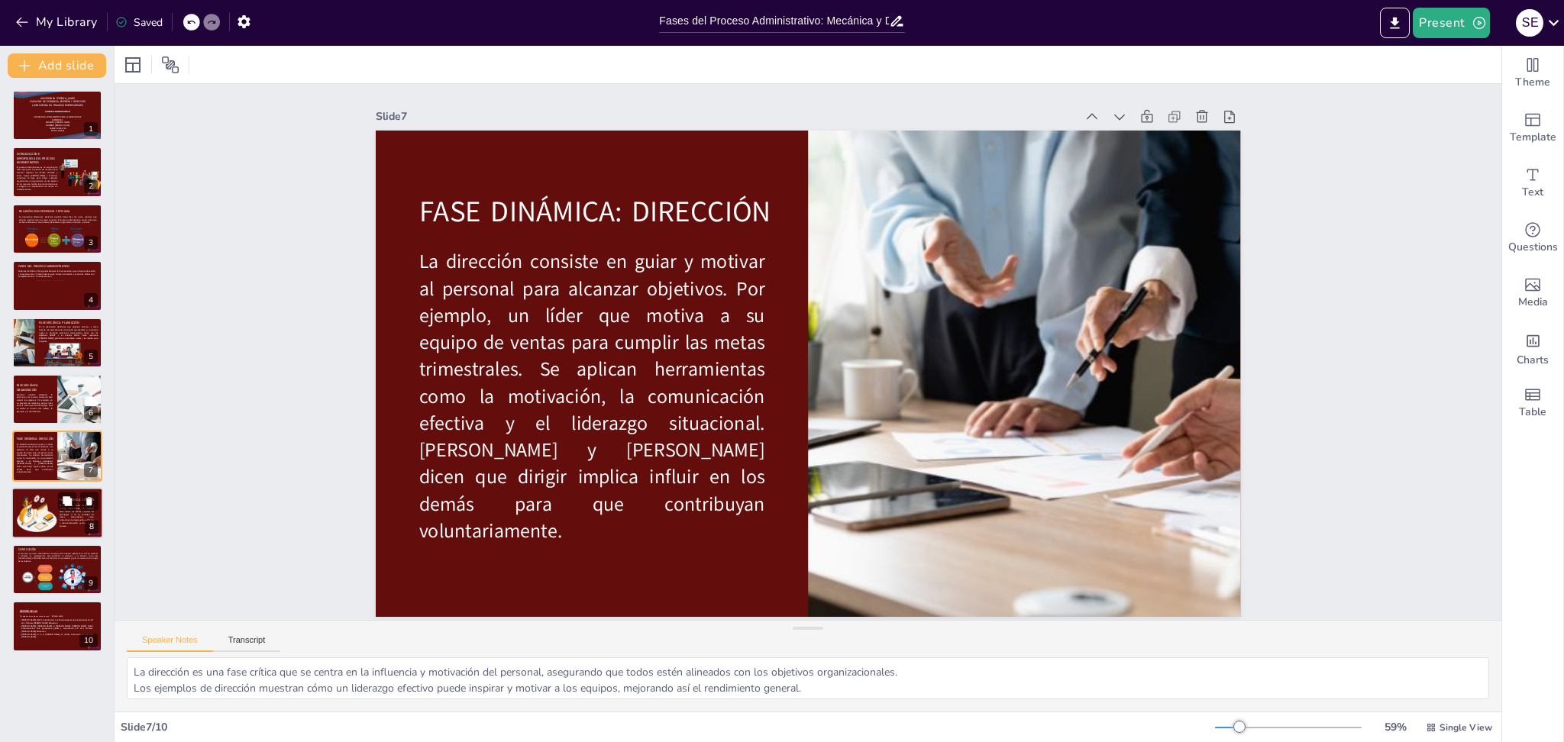
click at [42, 510] on div at bounding box center [36, 512] width 41 height 41
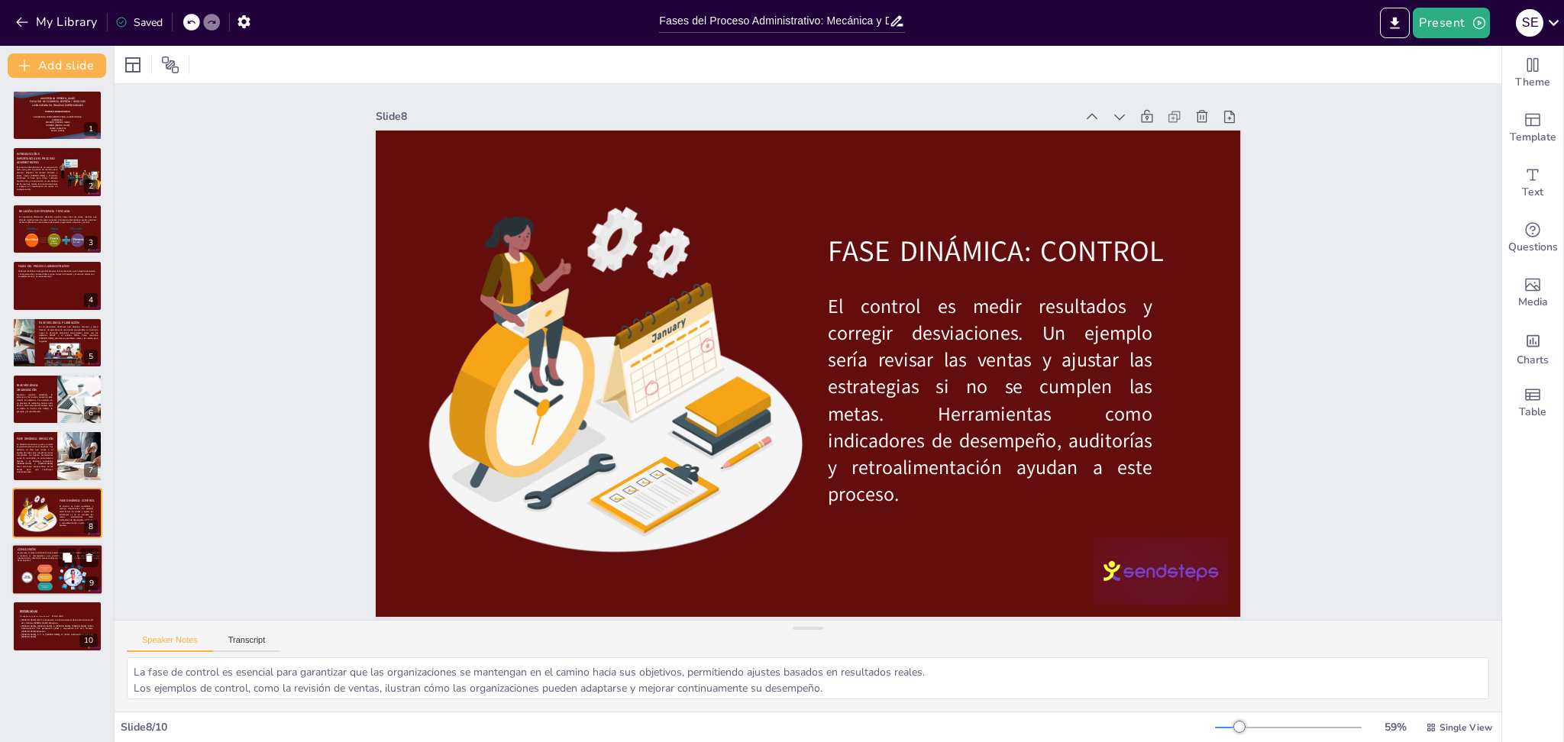
click at [45, 557] on div at bounding box center [36, 577] width 35 height 28
type textarea "La importancia del proceso administrativo radica en su capacidad para guiar a l…"
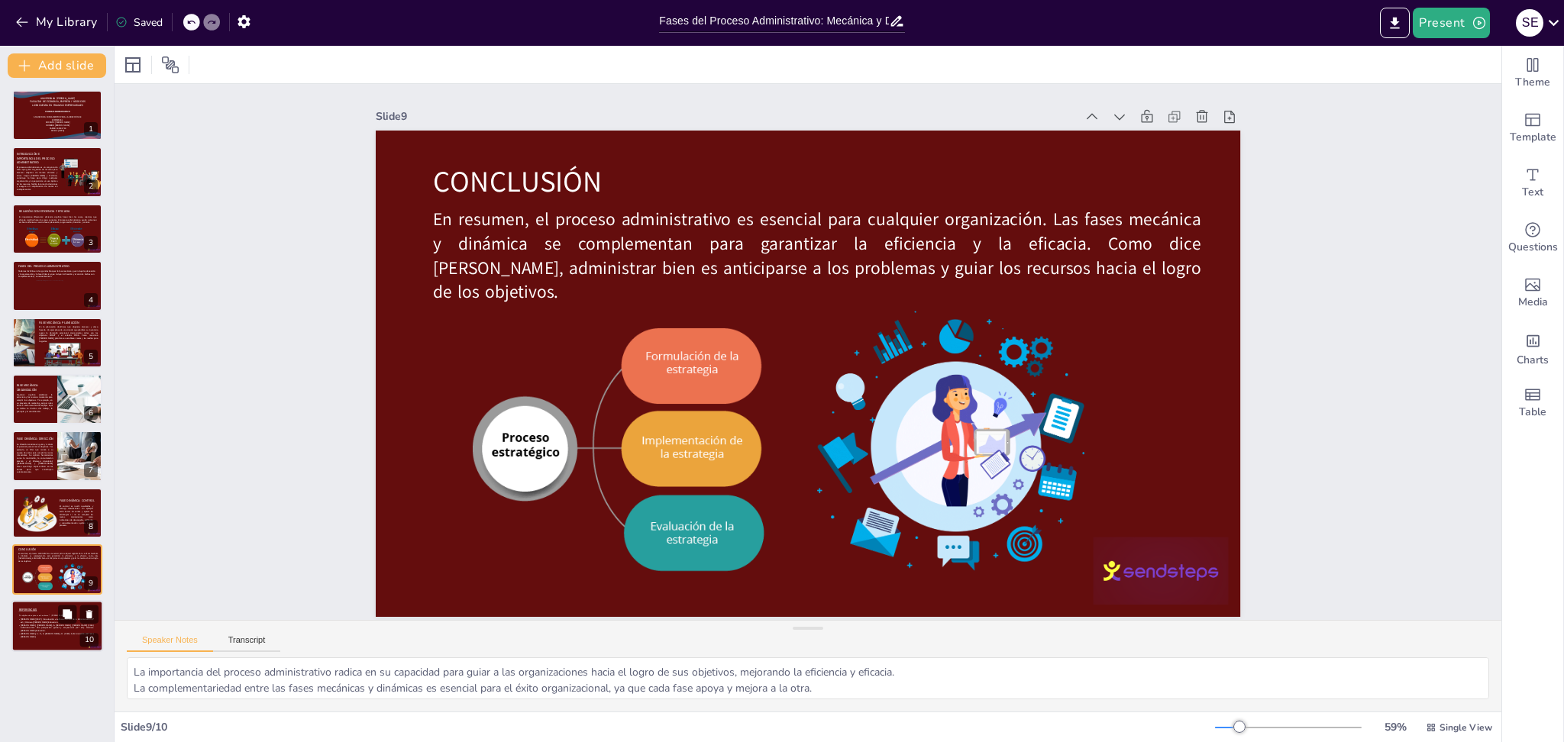
click at [40, 557] on span "[PERSON_NAME] (2017). Introducción a la Teoría General de la Administración (8ª…" at bounding box center [57, 620] width 73 height 5
